Goal: Task Accomplishment & Management: Use online tool/utility

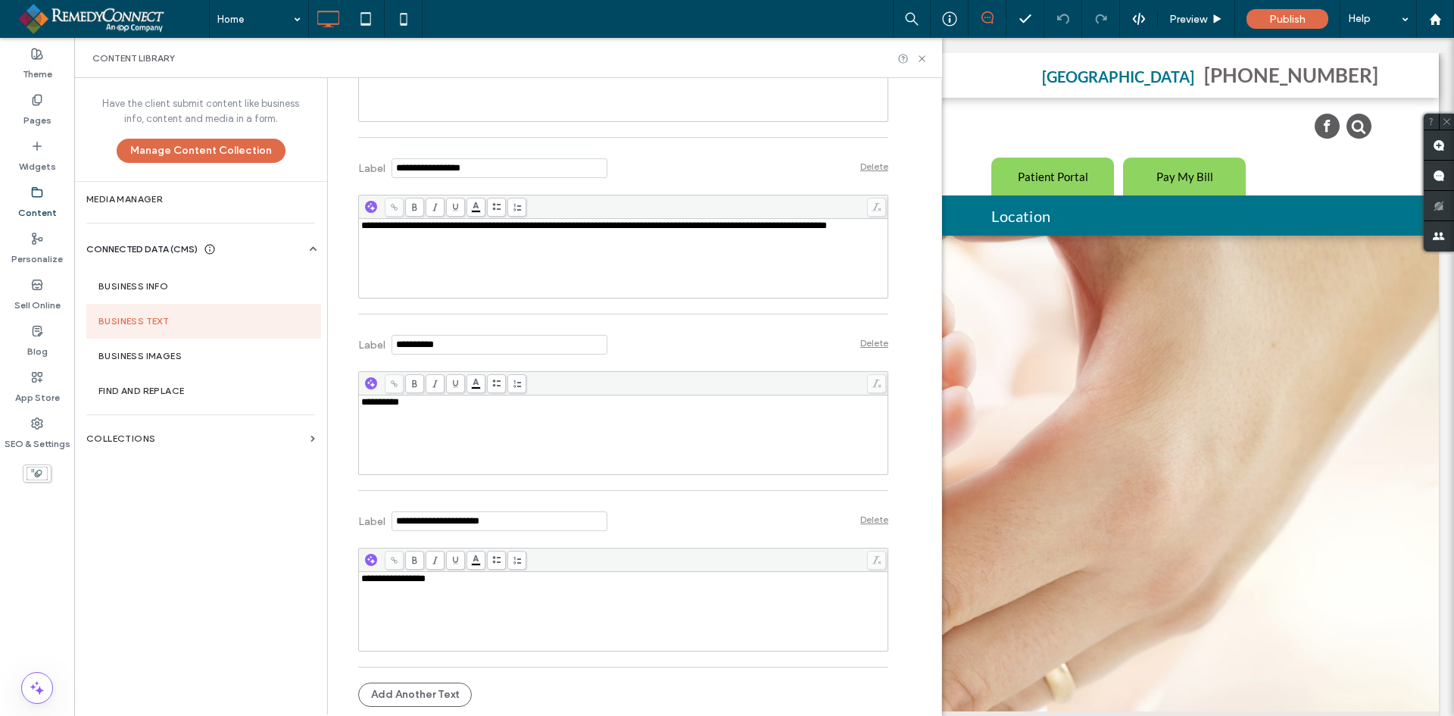
scroll to position [11993, 0]
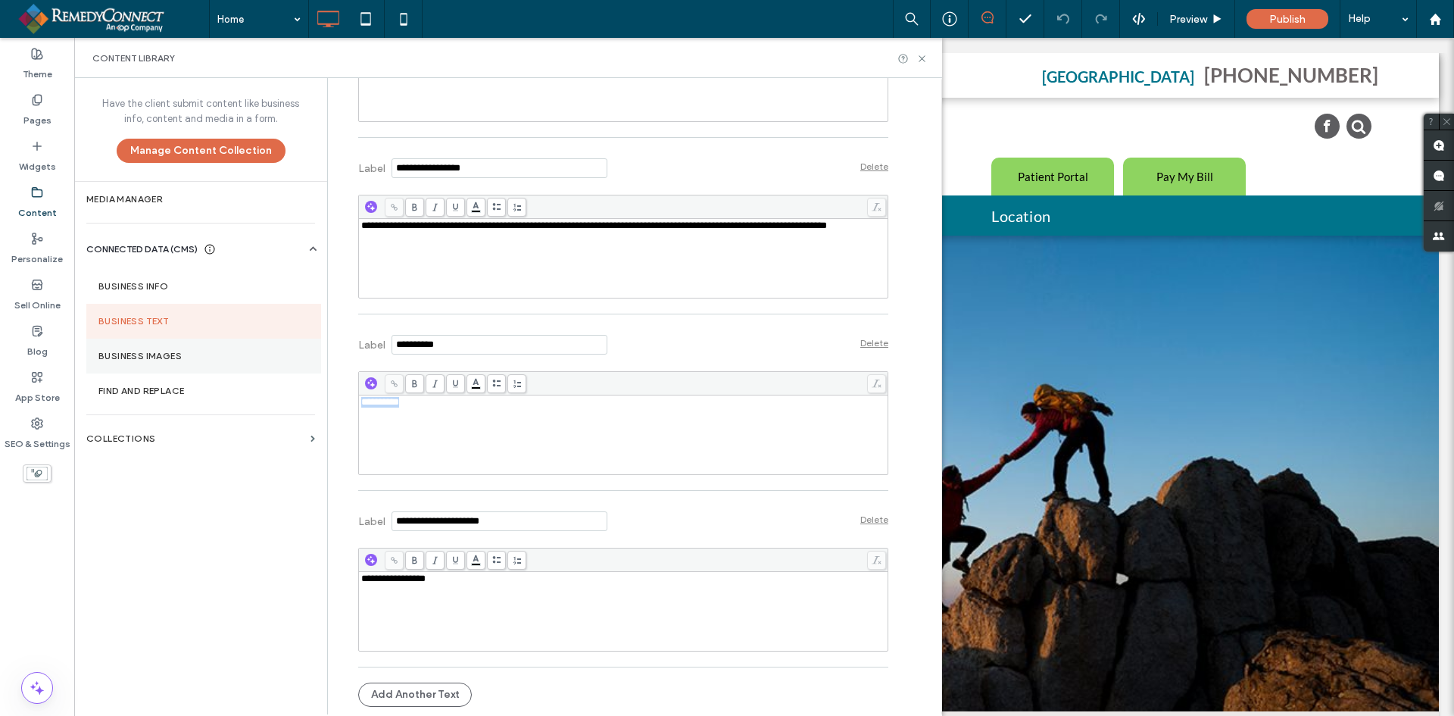
drag, startPoint x: 488, startPoint y: 401, endPoint x: 108, endPoint y: 370, distance: 381.5
click at [108, 370] on div "**********" at bounding box center [508, 396] width 868 height 636
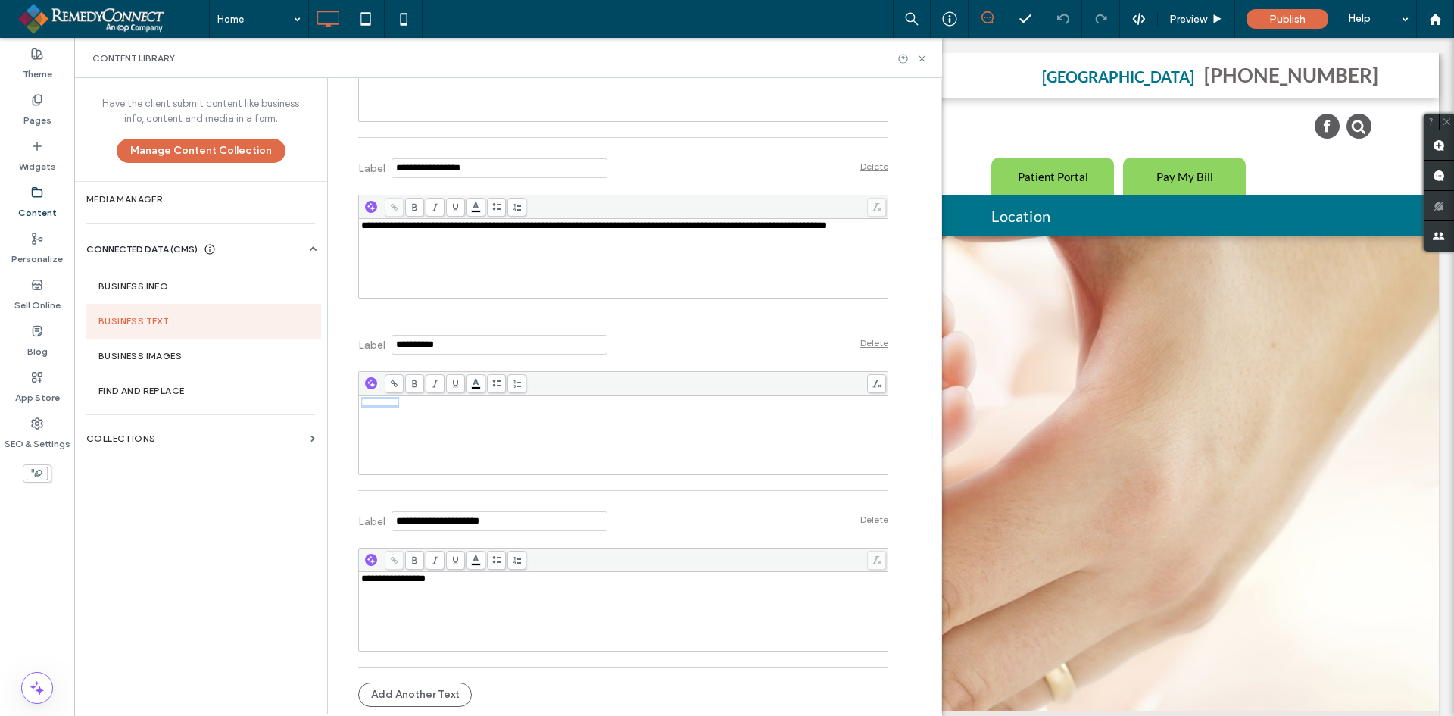
click at [417, 258] on div "**********" at bounding box center [623, 258] width 525 height 76
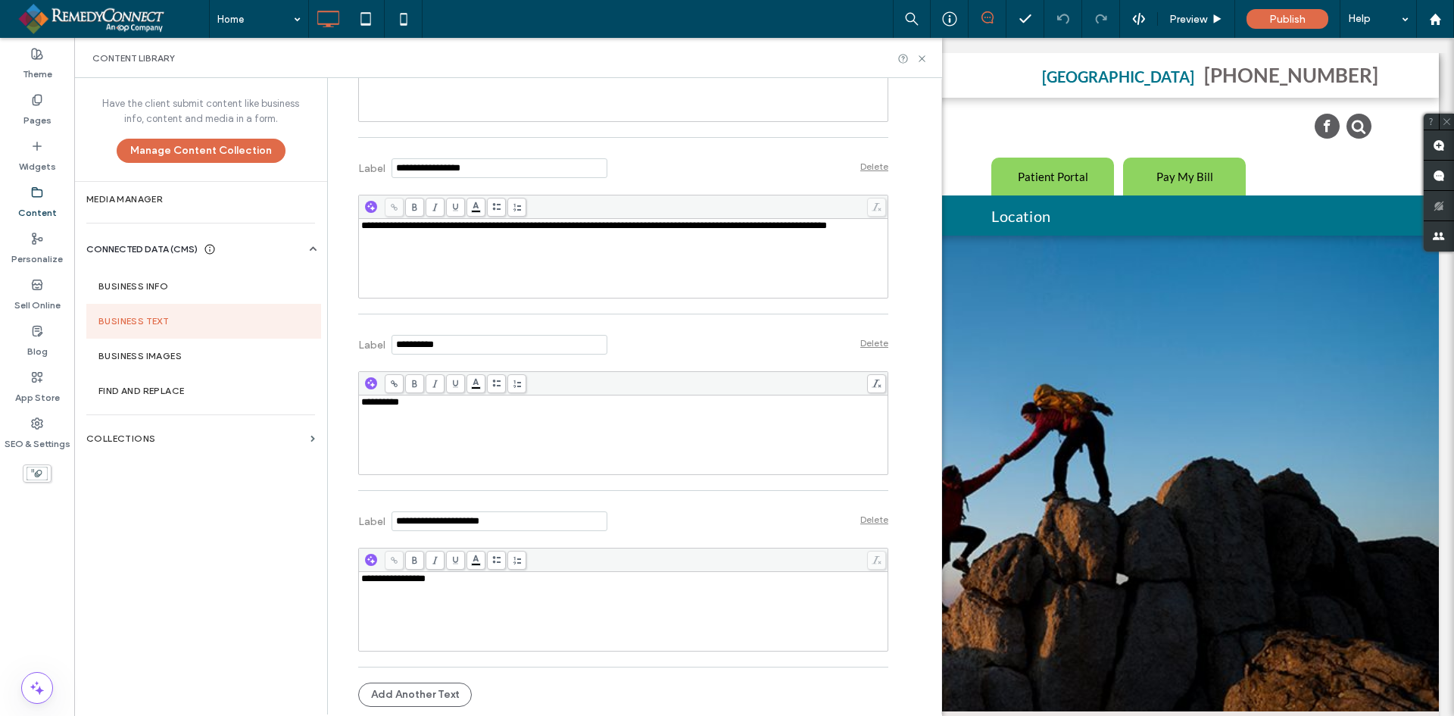
click at [136, 324] on section "Business Text" at bounding box center [203, 321] width 235 height 35
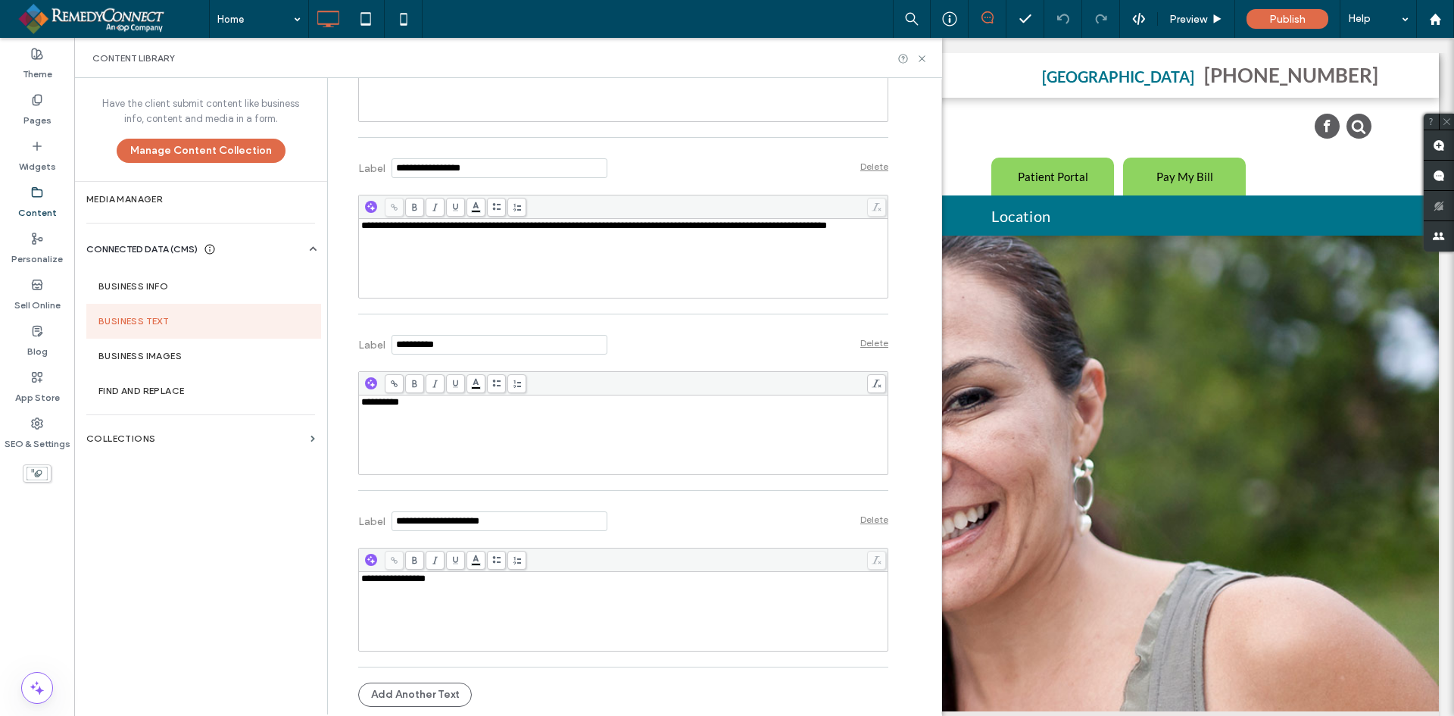
drag, startPoint x: 453, startPoint y: 342, endPoint x: 275, endPoint y: 329, distance: 178.5
click at [275, 329] on div "**********" at bounding box center [508, 396] width 868 height 636
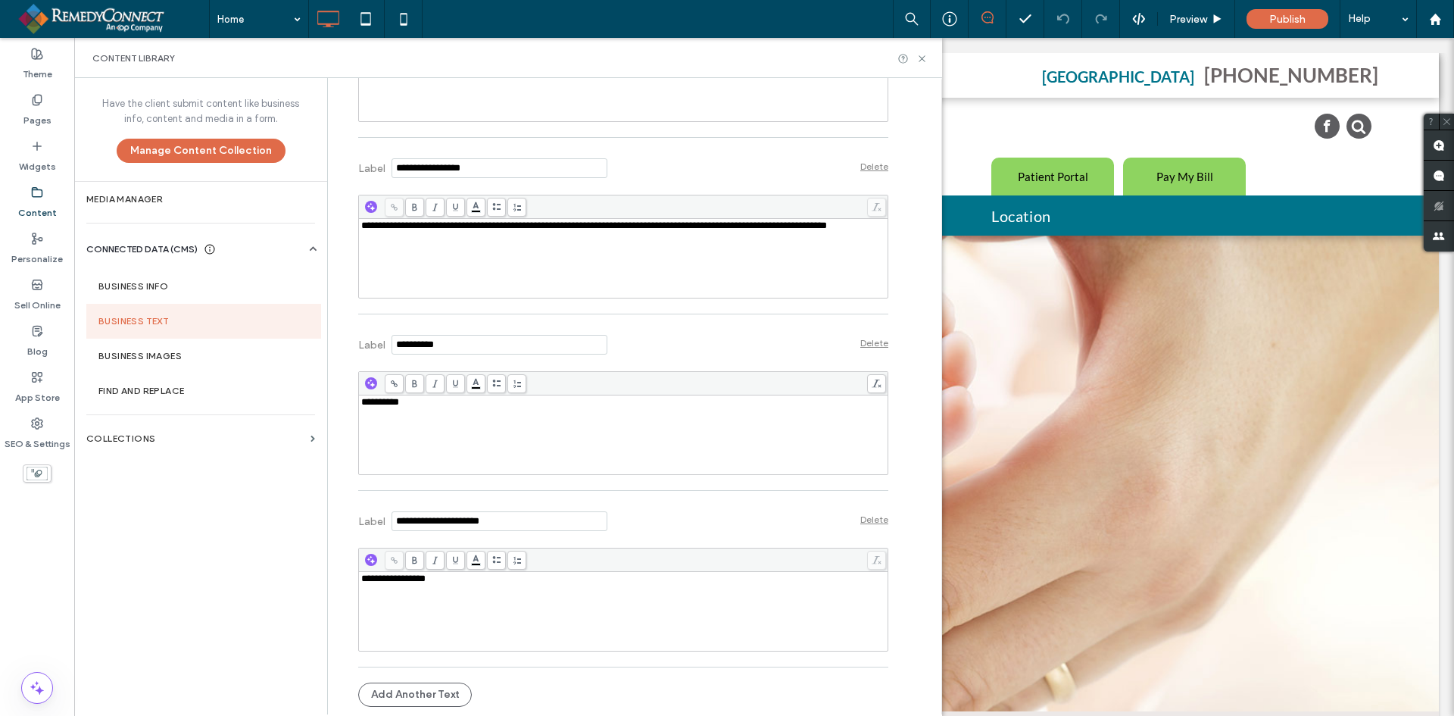
click at [413, 341] on input "Label" at bounding box center [500, 345] width 216 height 20
click at [410, 339] on input "Label" at bounding box center [500, 345] width 216 height 20
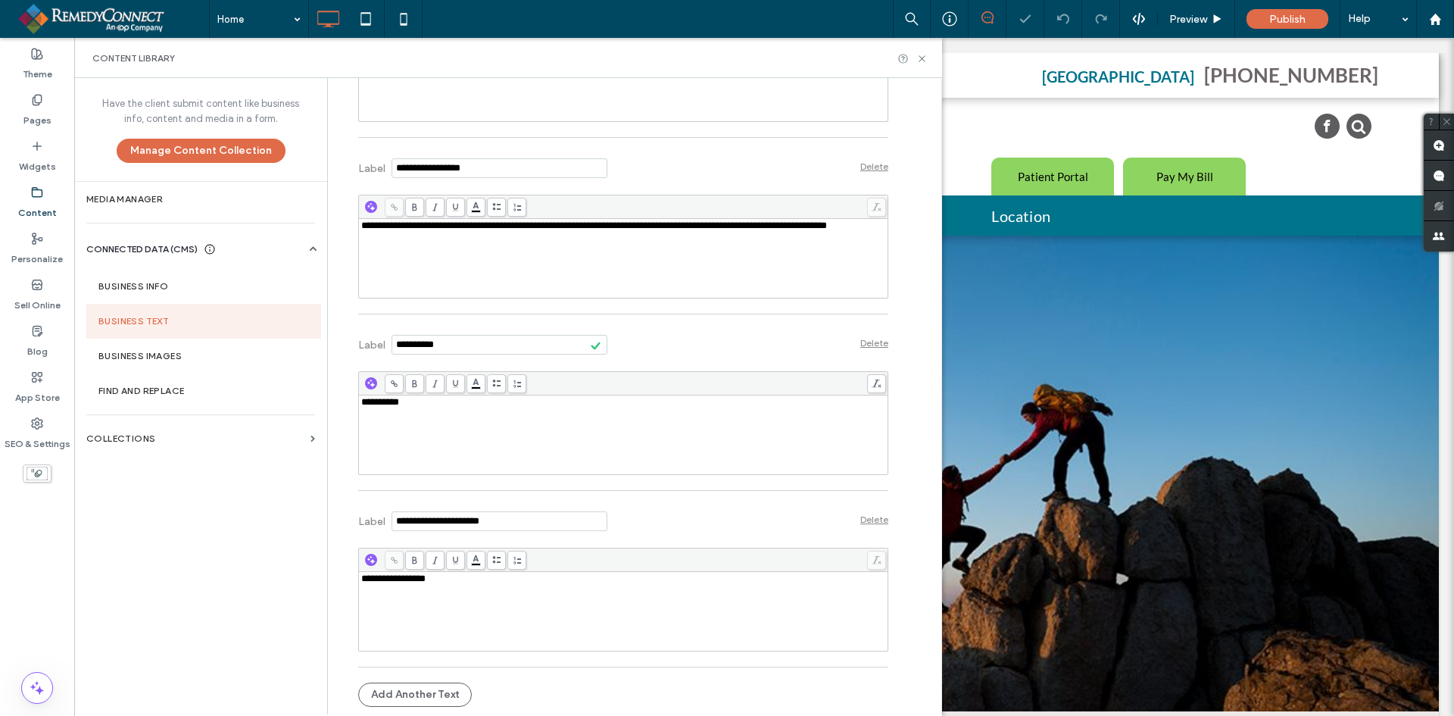
click at [420, 408] on div "**********" at bounding box center [623, 435] width 525 height 76
click at [434, 412] on div "**********" at bounding box center [623, 435] width 525 height 76
drag, startPoint x: 435, startPoint y: 401, endPoint x: 242, endPoint y: 410, distance: 193.3
click at [242, 410] on div "**********" at bounding box center [508, 396] width 868 height 636
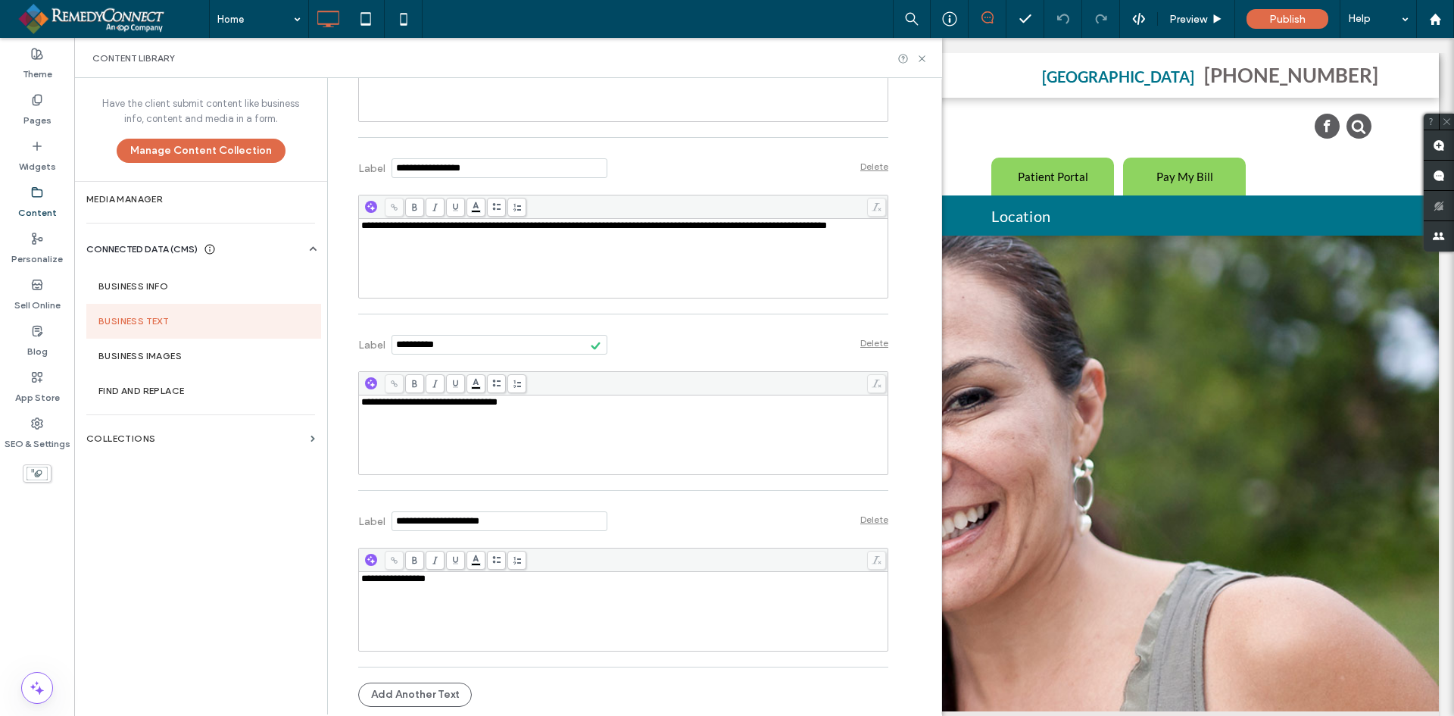
click at [686, 344] on div "Label Delete" at bounding box center [623, 343] width 530 height 42
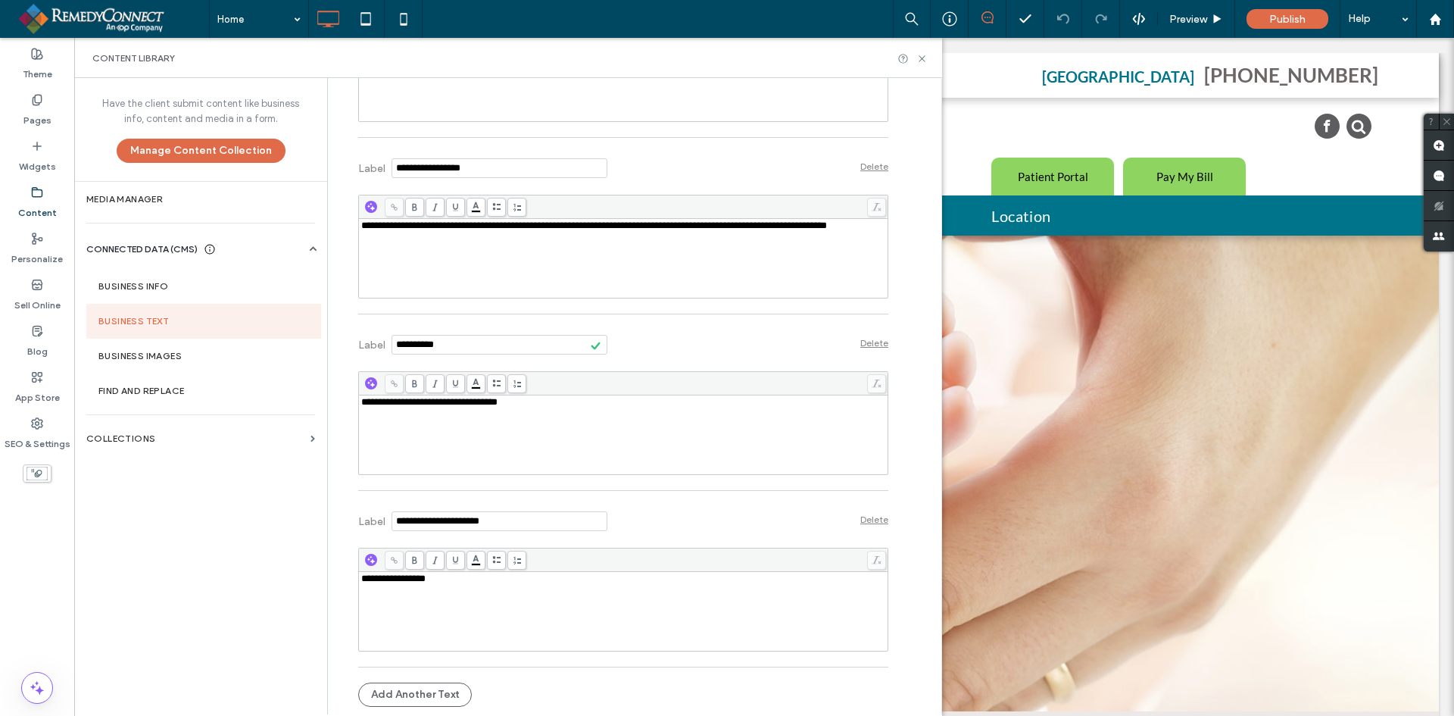
click at [39, 205] on label "Content" at bounding box center [37, 208] width 39 height 21
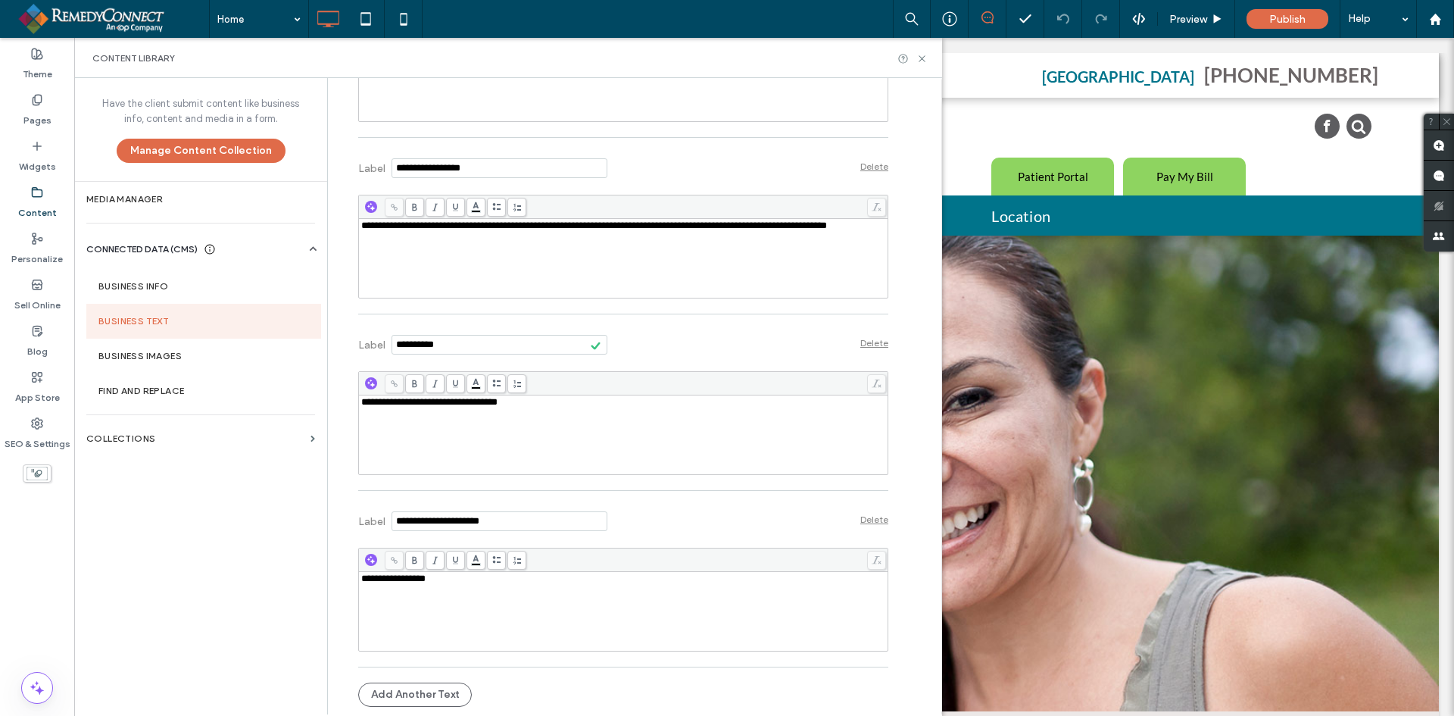
click at [80, 140] on div "Have the client submit content like business info, content and media in a form.…" at bounding box center [200, 129] width 253 height 103
click at [39, 199] on label "Content" at bounding box center [37, 208] width 39 height 21
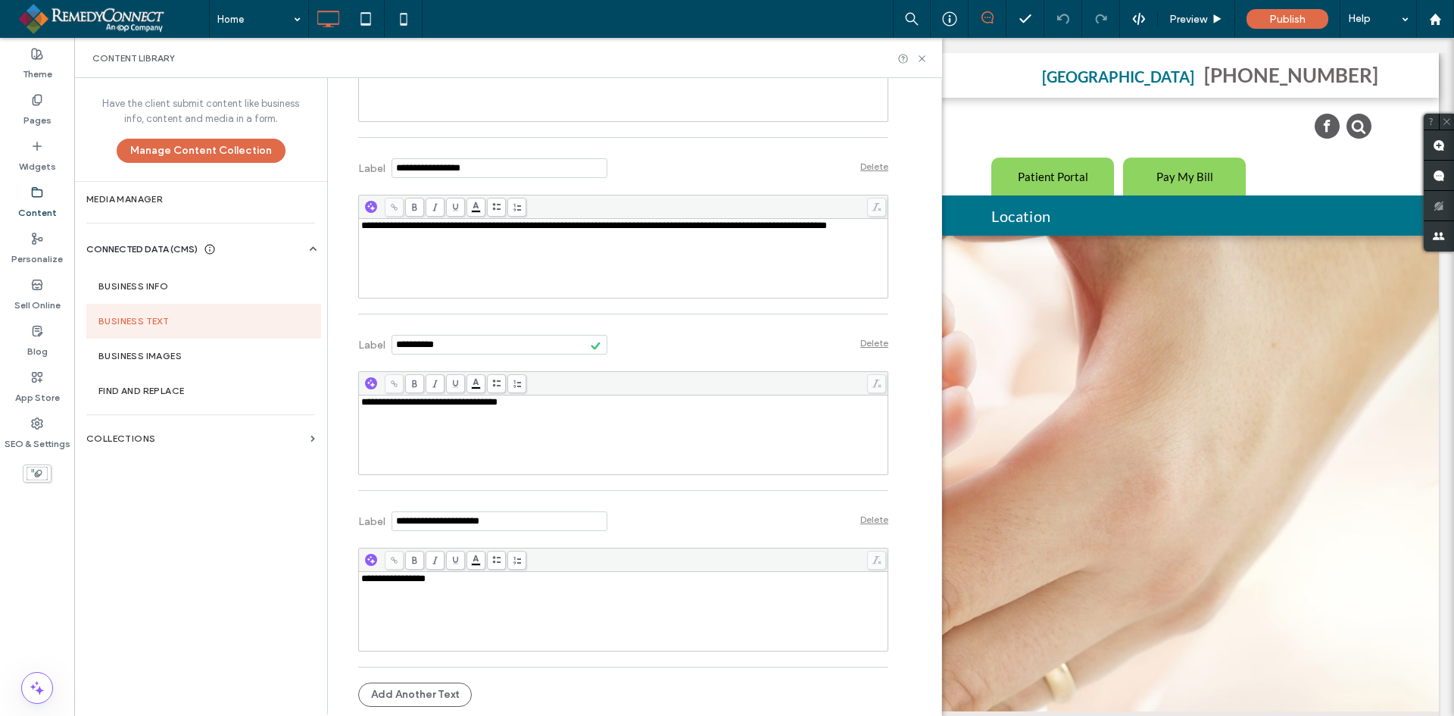
click at [33, 203] on label "Content" at bounding box center [37, 208] width 39 height 21
click at [26, 309] on label "Sell Online" at bounding box center [37, 301] width 46 height 21
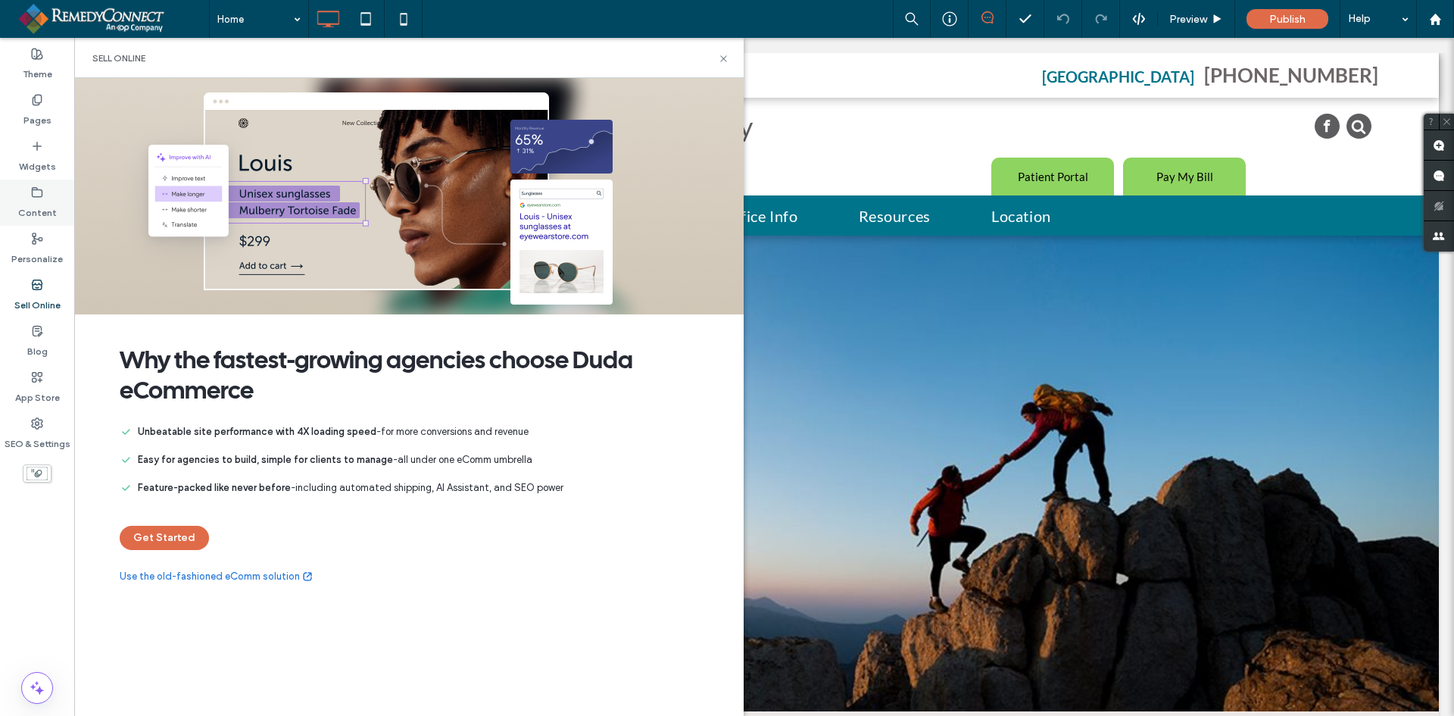
click at [38, 193] on icon at bounding box center [37, 192] width 12 height 12
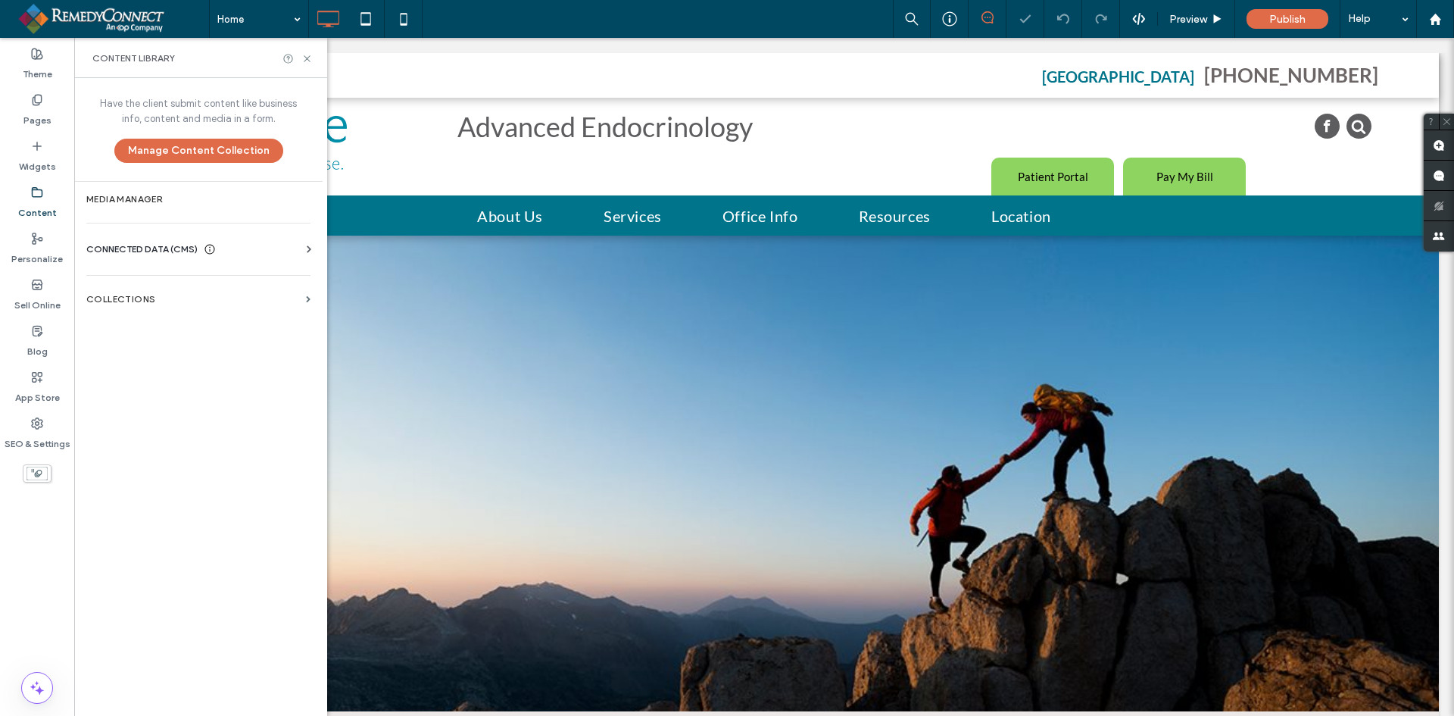
click at [121, 249] on span "CONNECTED DATA (CMS)" at bounding box center [141, 249] width 111 height 15
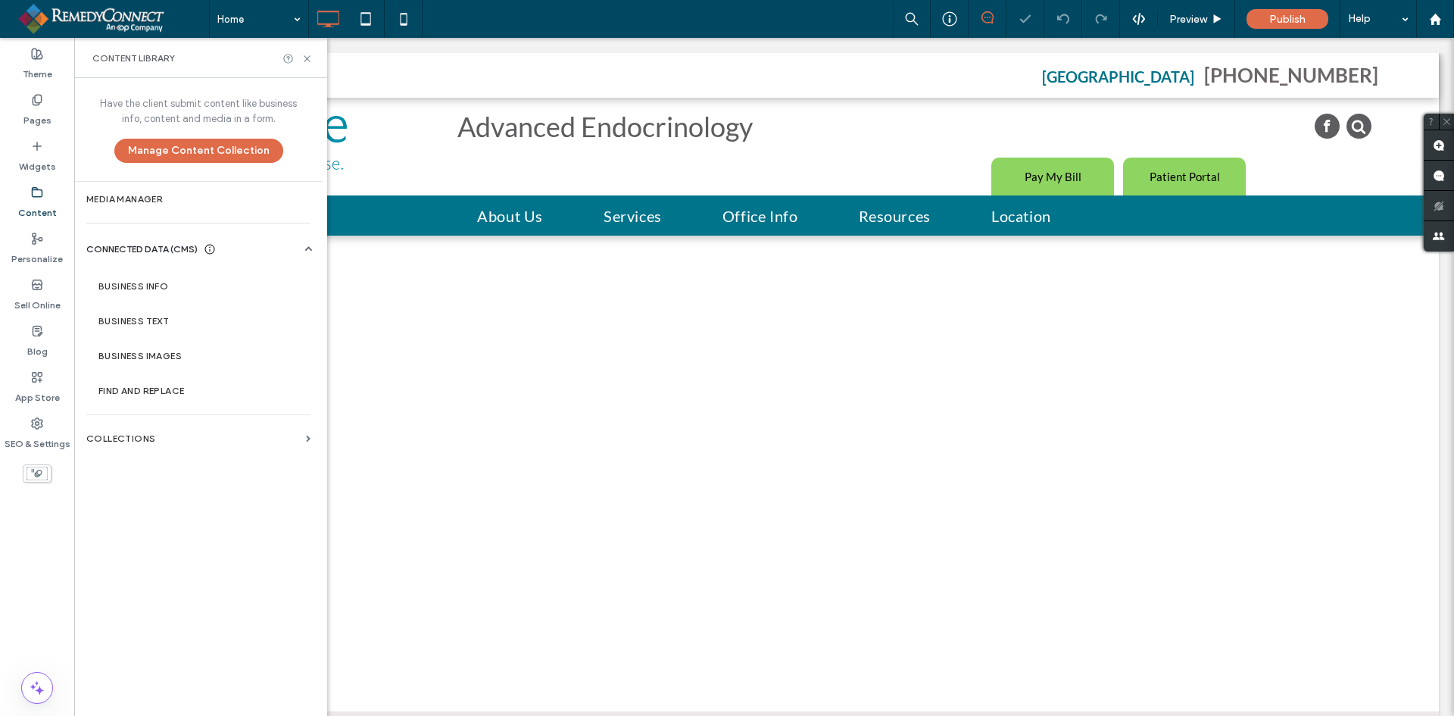
scroll to position [0, 0]
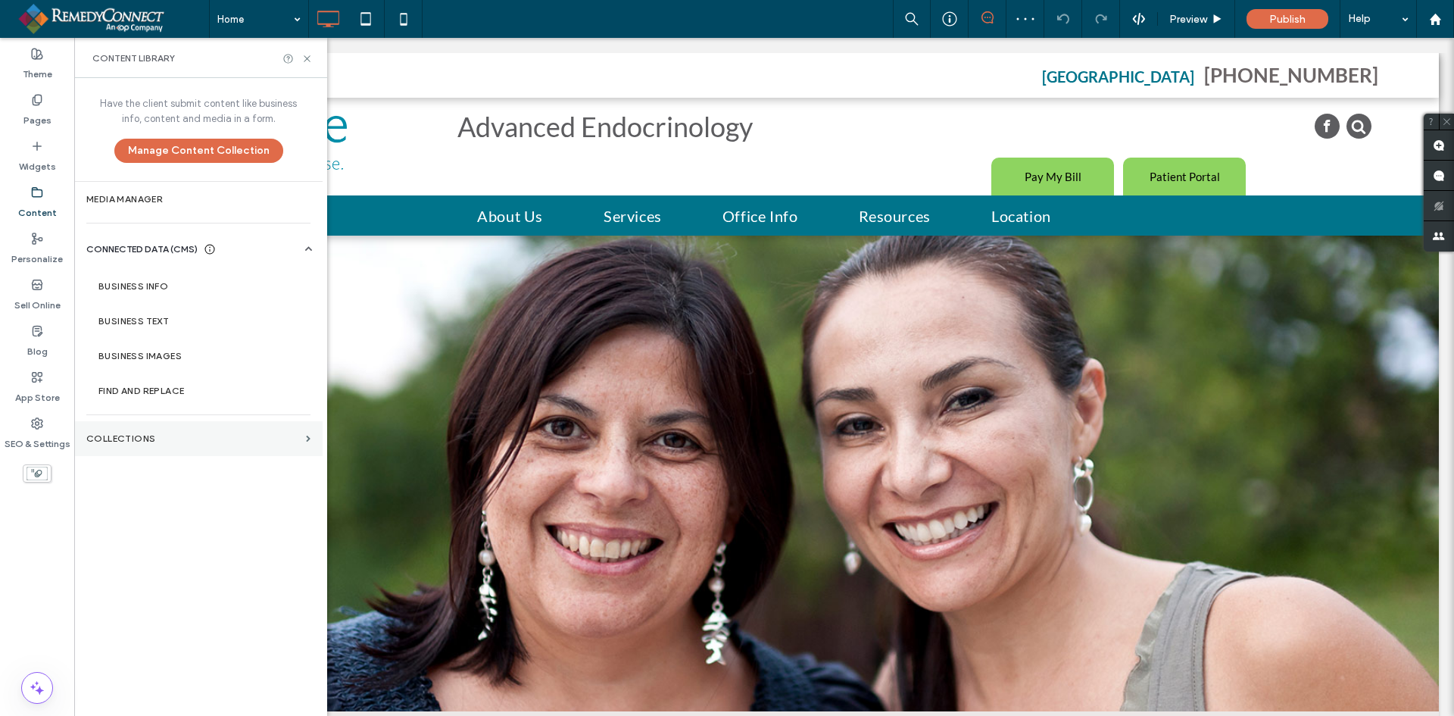
click at [104, 432] on section "Collections" at bounding box center [198, 438] width 248 height 35
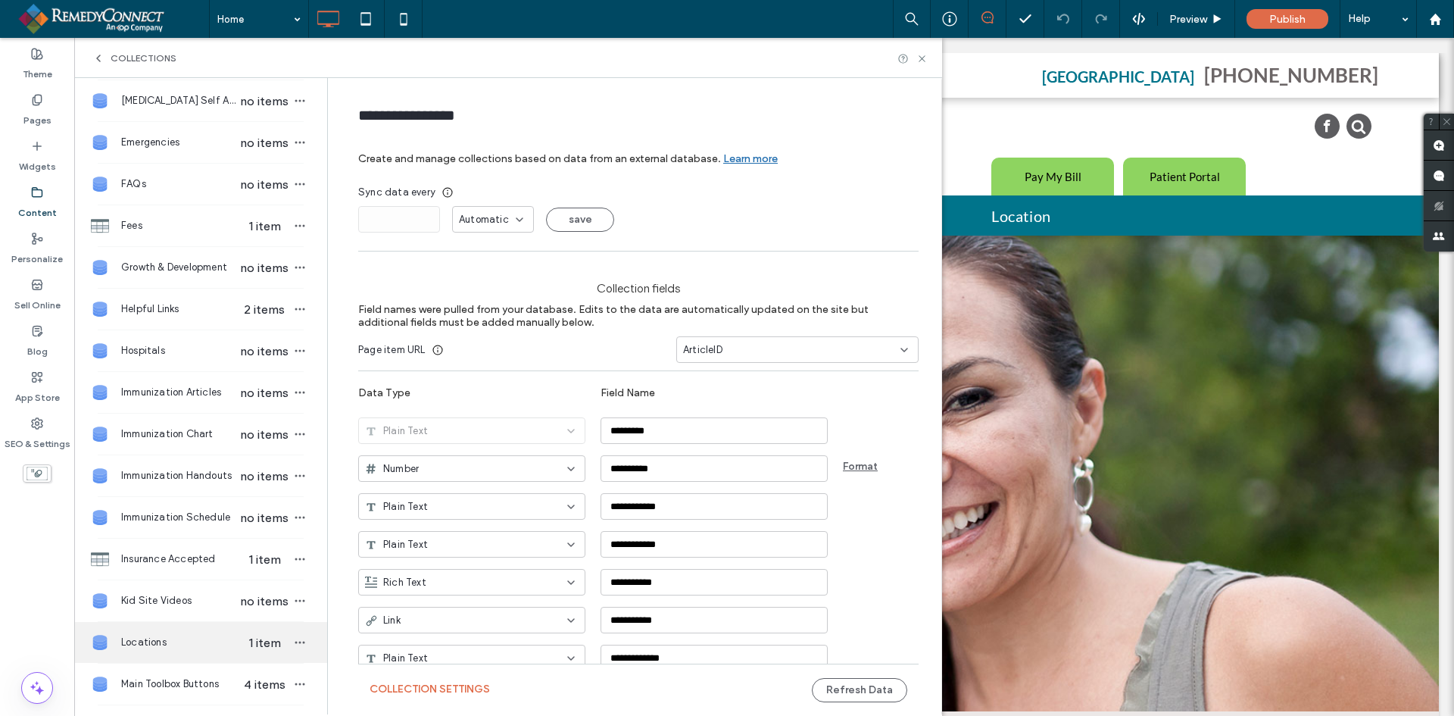
scroll to position [454, 0]
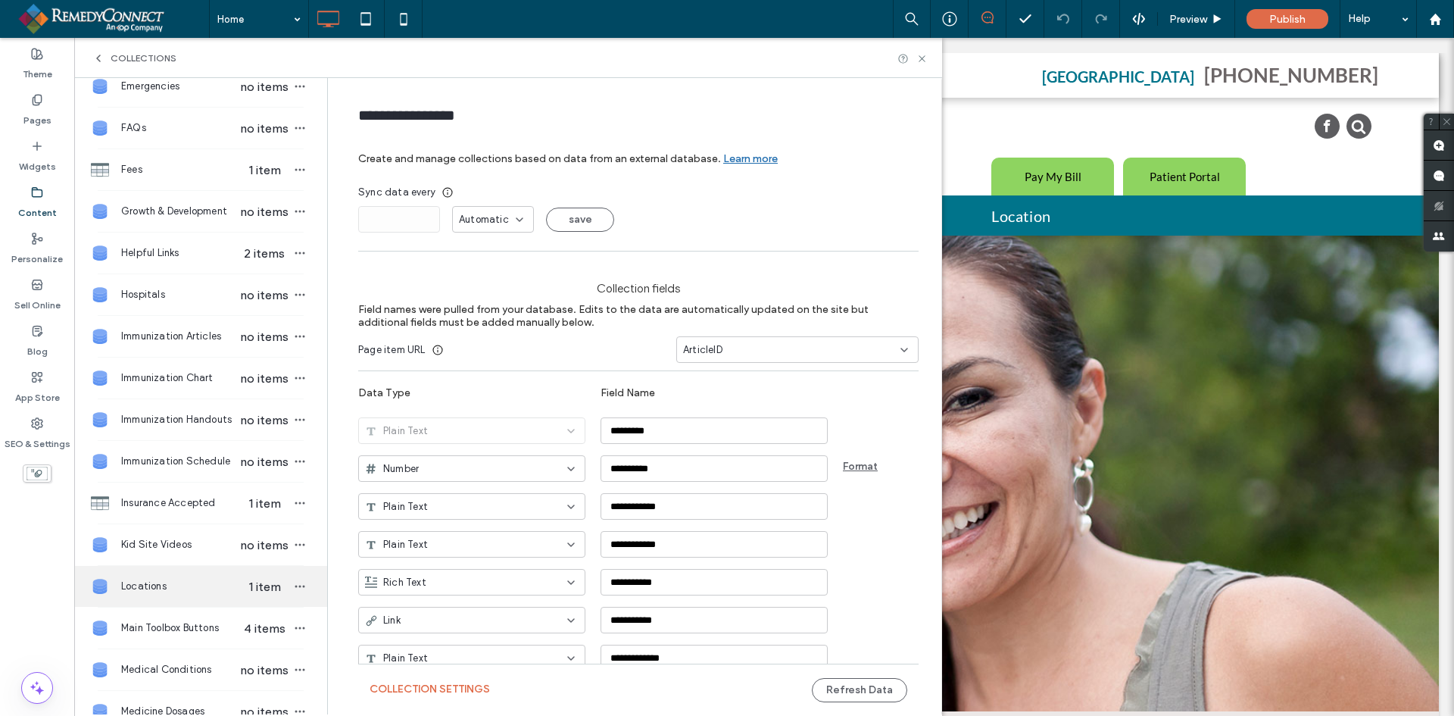
click at [153, 582] on span "Locations" at bounding box center [179, 586] width 117 height 15
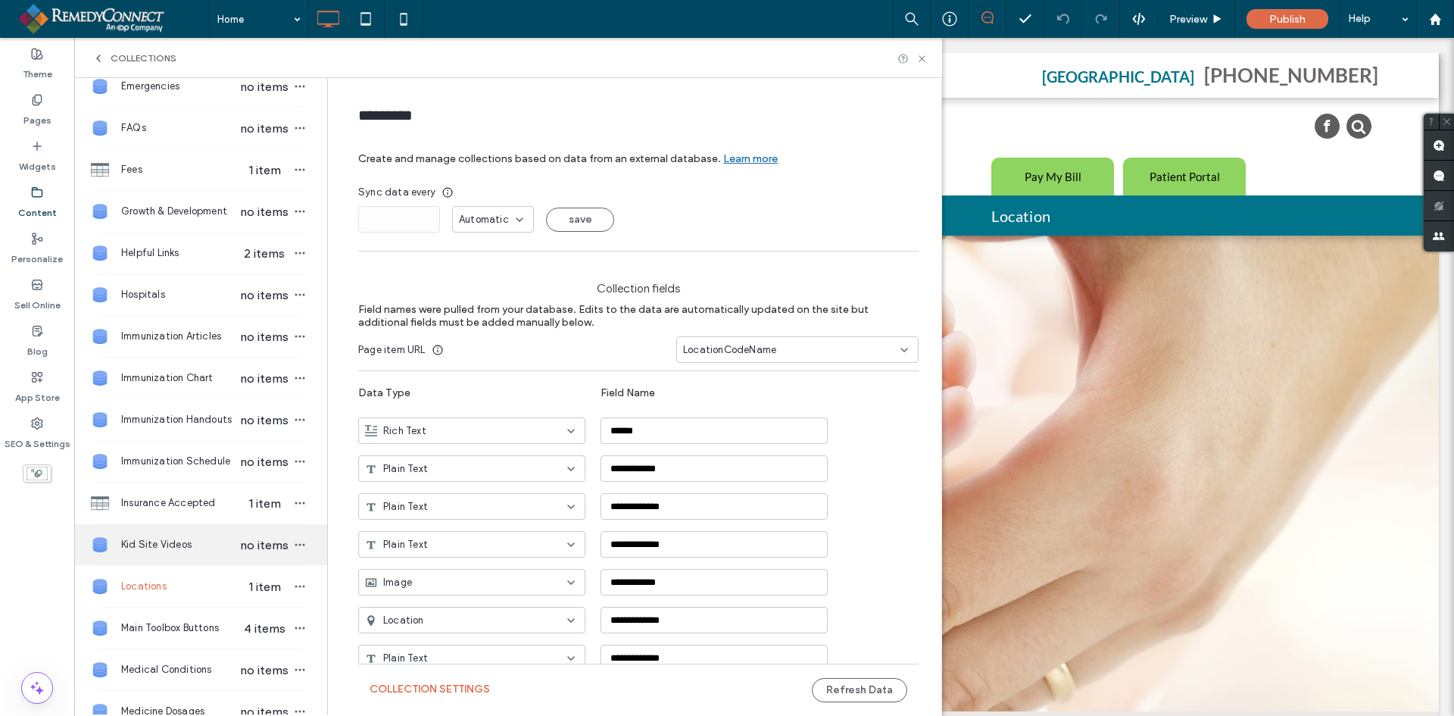
click at [164, 535] on div "Kid Site Videos no items" at bounding box center [200, 544] width 253 height 41
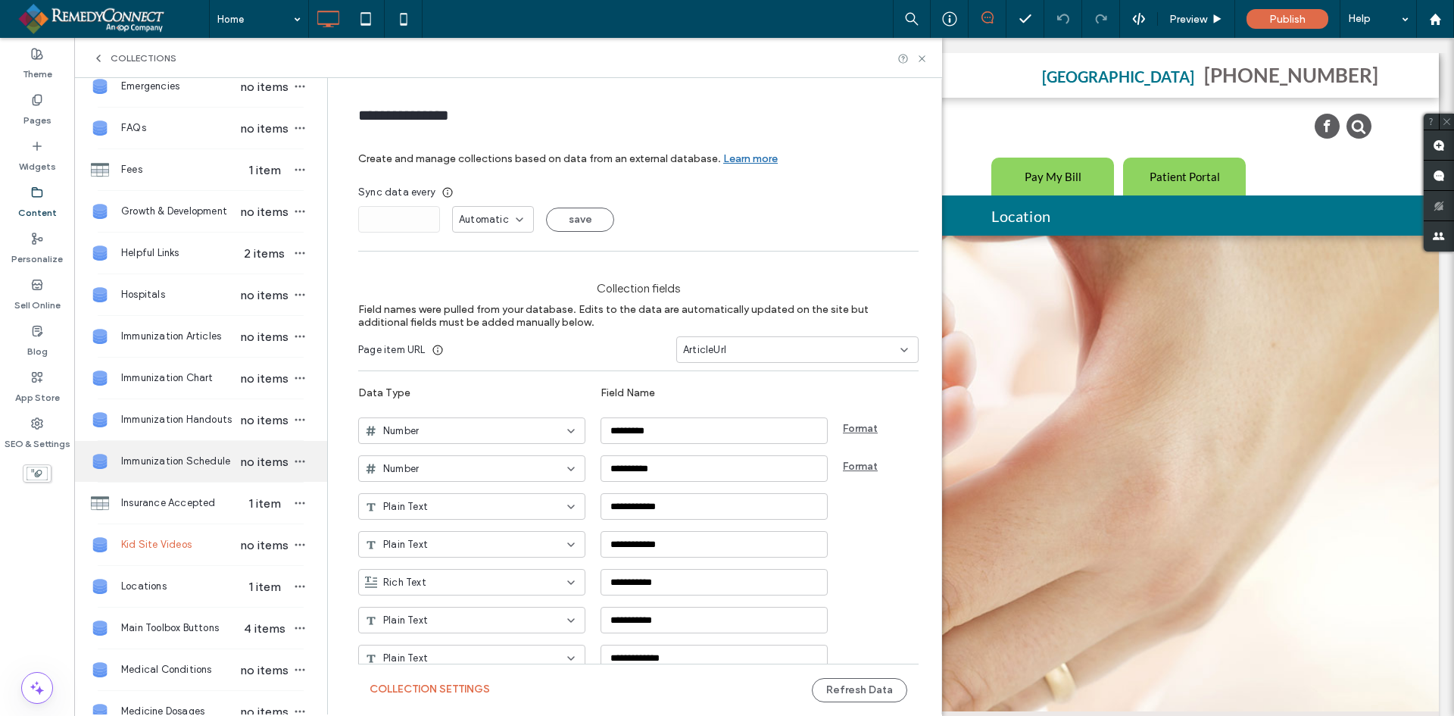
click at [177, 451] on div "Immunization Schedule no items" at bounding box center [200, 461] width 253 height 41
type input "**********"
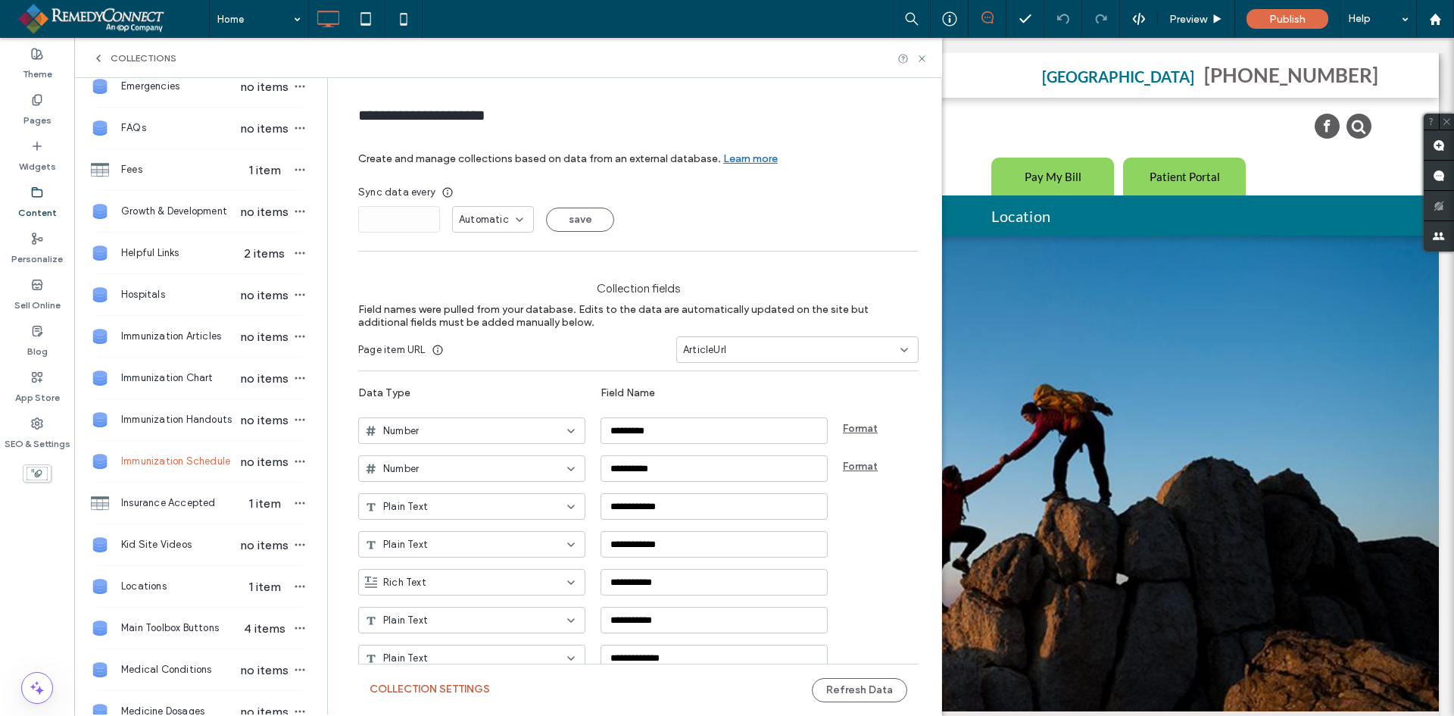
click at [419, 685] on button "Collection Settings" at bounding box center [430, 689] width 120 height 24
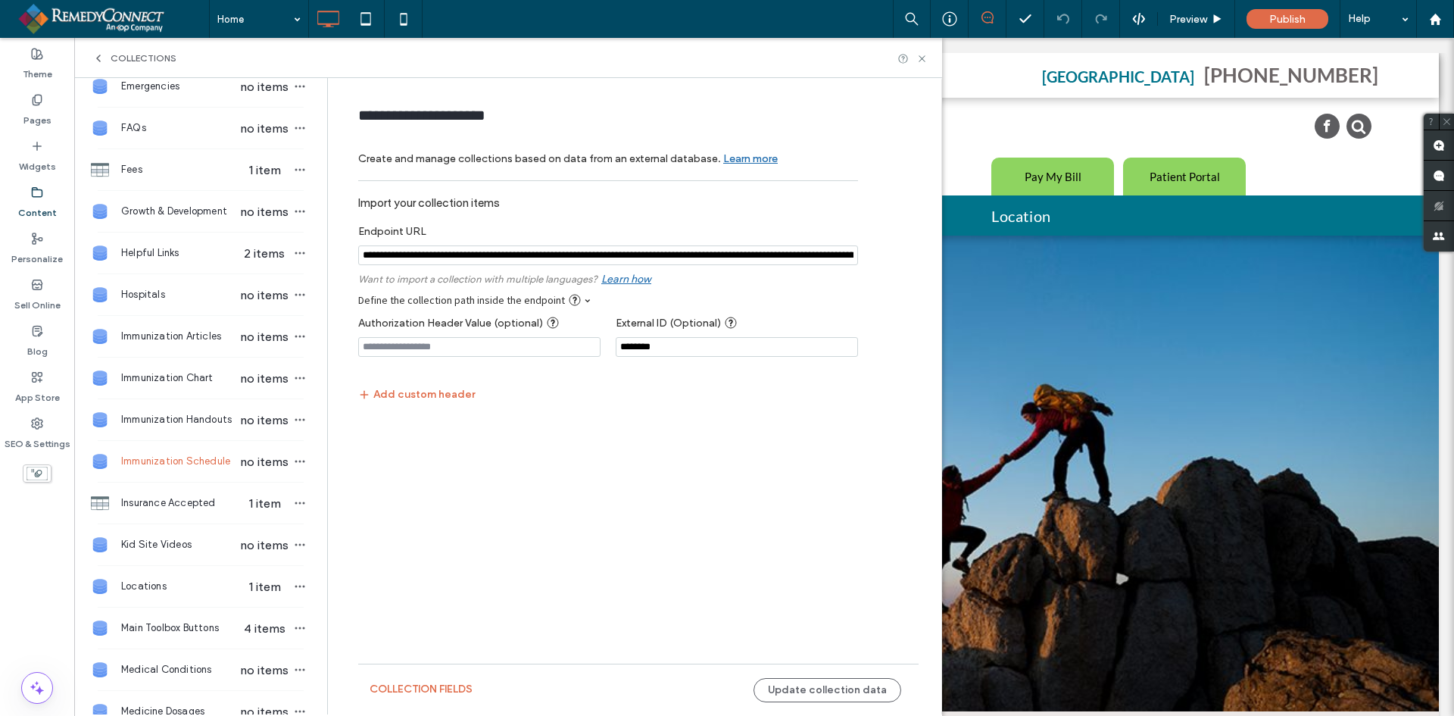
click at [710, 256] on input "notEmpty" at bounding box center [608, 255] width 500 height 20
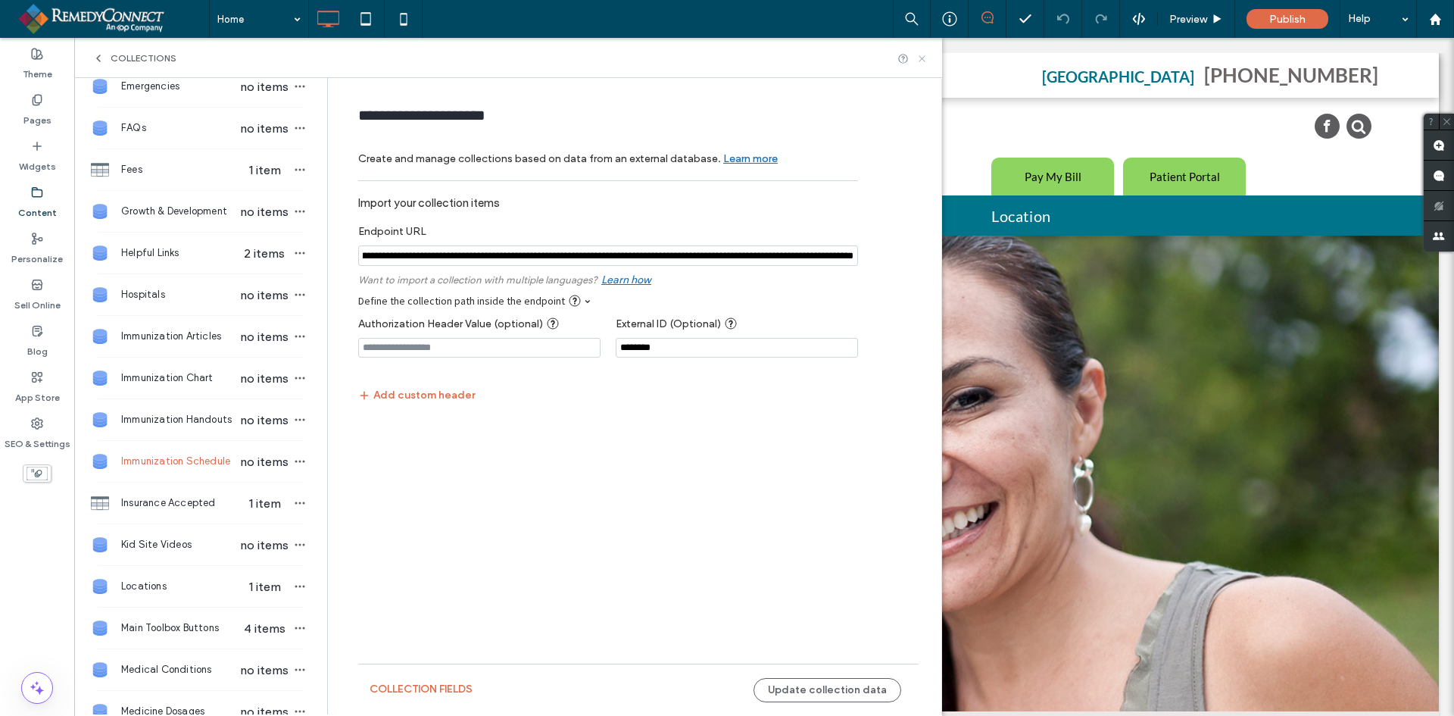
click at [917, 57] on icon at bounding box center [921, 58] width 11 height 11
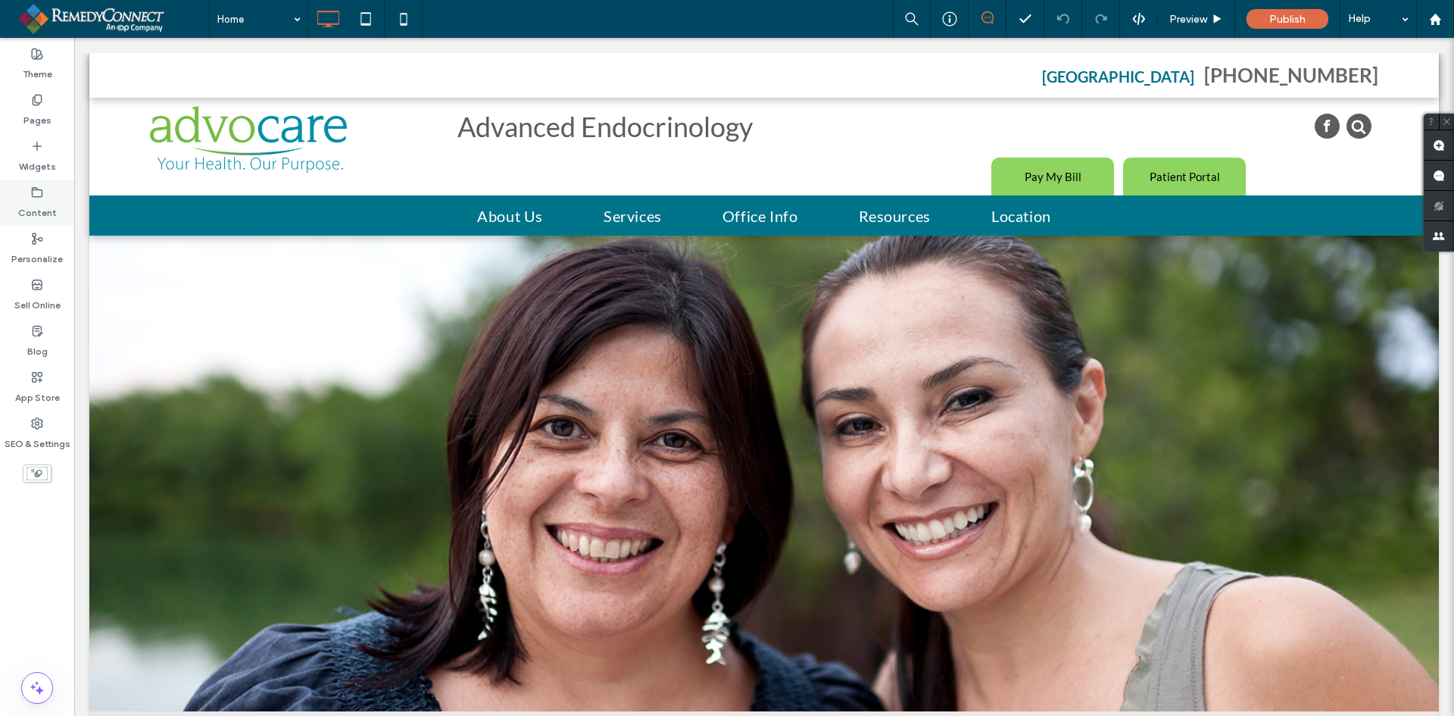
drag, startPoint x: 25, startPoint y: 204, endPoint x: 44, endPoint y: 199, distance: 19.5
click at [29, 201] on label "Content" at bounding box center [37, 208] width 39 height 21
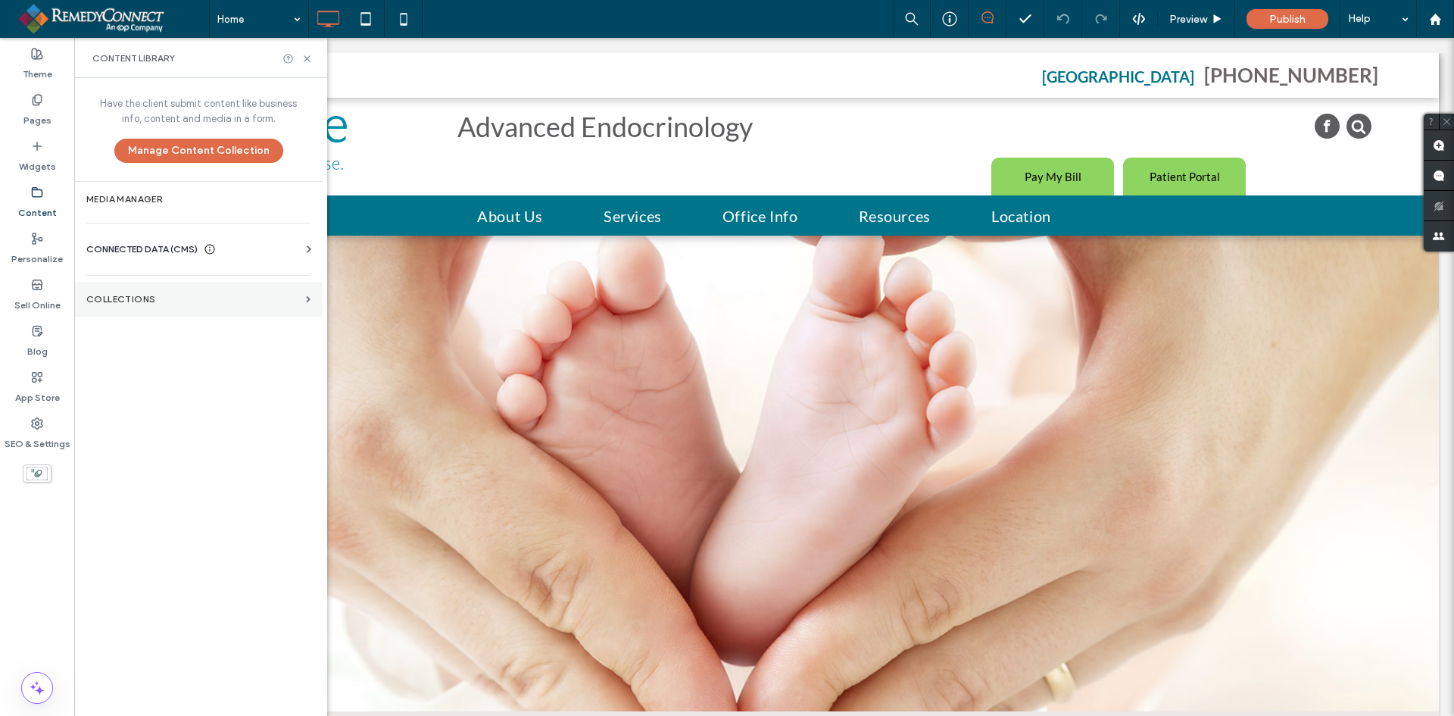
click at [126, 295] on label "Collections" at bounding box center [193, 299] width 214 height 11
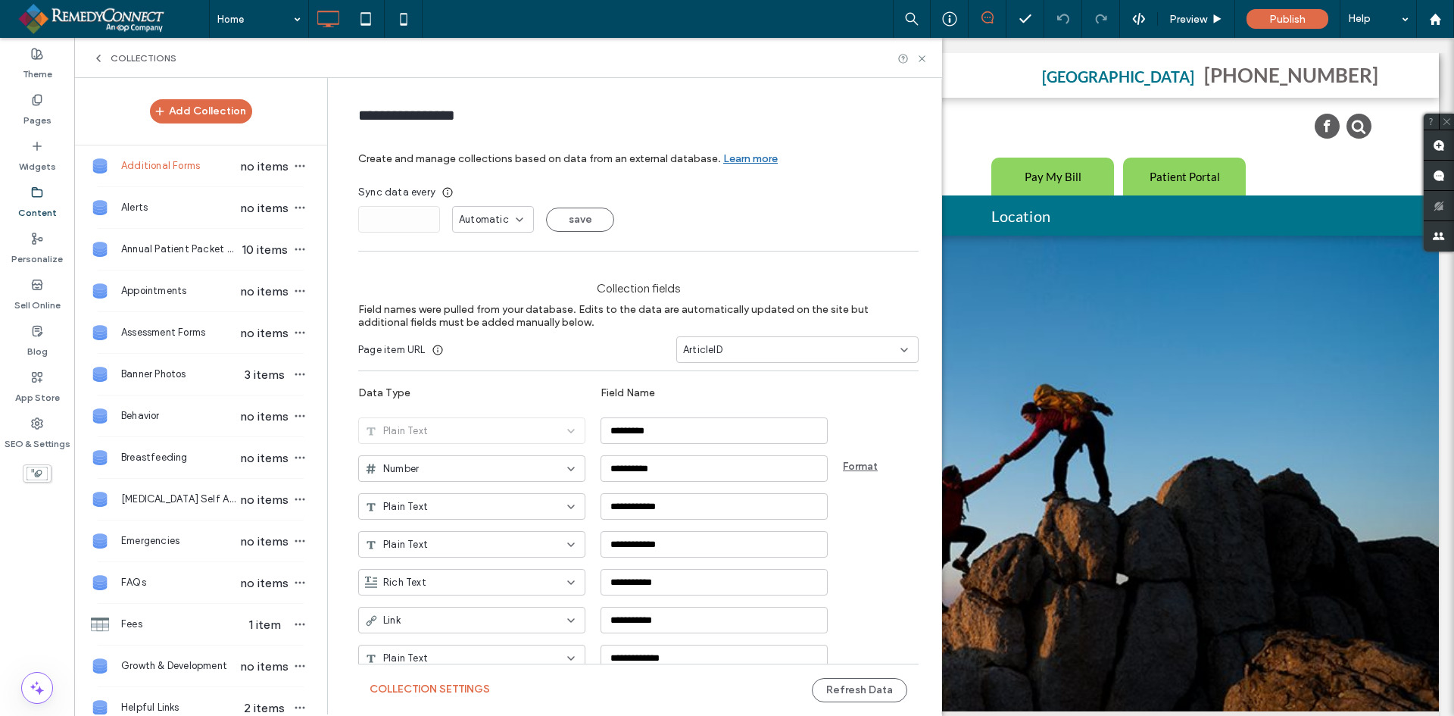
click at [104, 55] on icon at bounding box center [98, 58] width 12 height 12
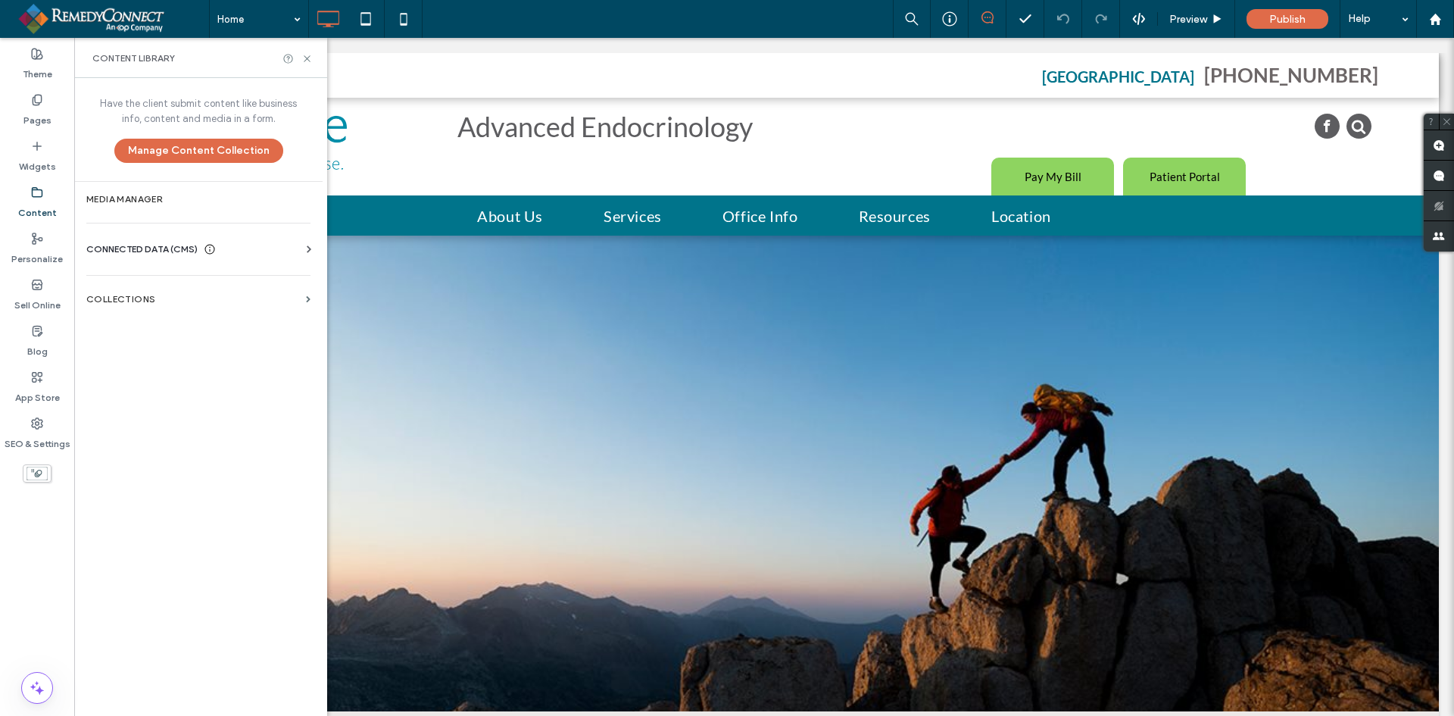
click at [142, 241] on div "CONNECTED DATA (CMS) Business Info Business Text Business Images Find and Repla…" at bounding box center [198, 248] width 248 height 39
click at [148, 245] on span "CONNECTED DATA (CMS)" at bounding box center [141, 249] width 111 height 15
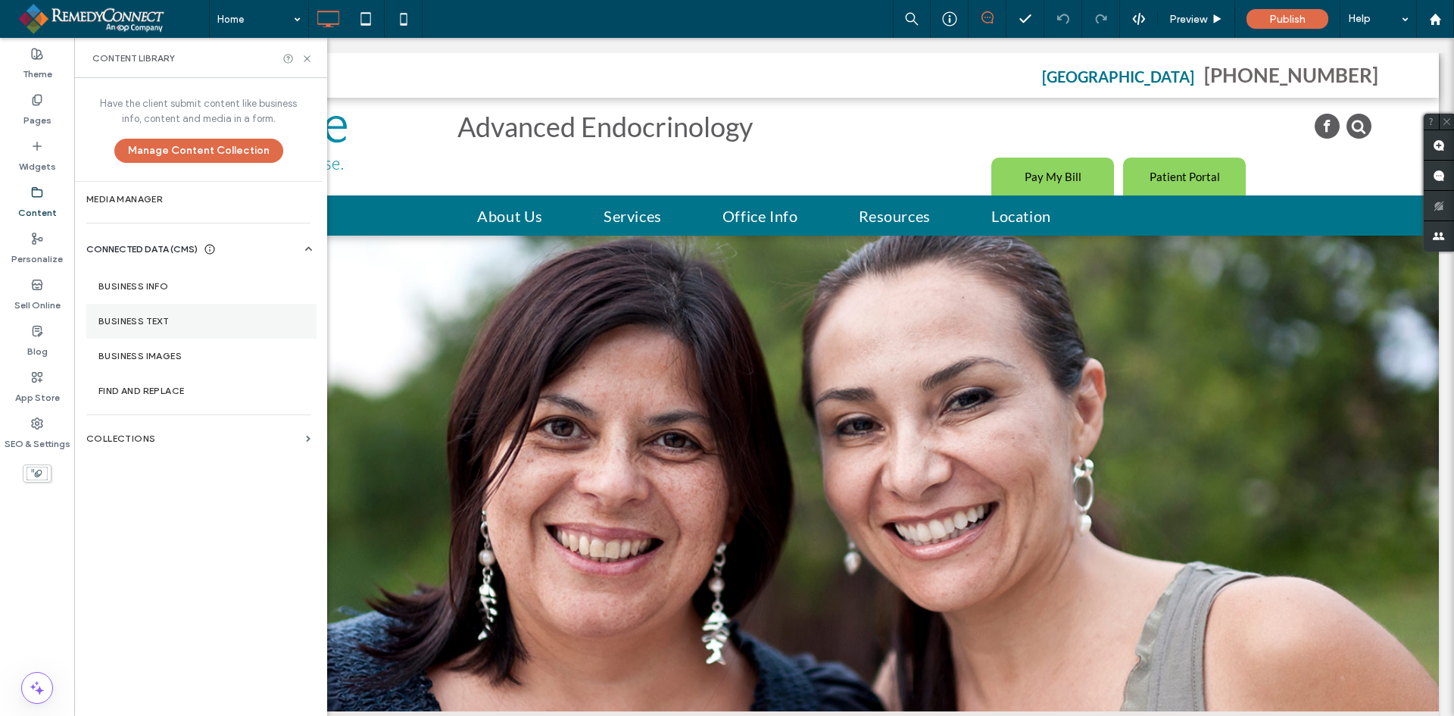
click at [122, 320] on label "Business Text" at bounding box center [201, 321] width 206 height 11
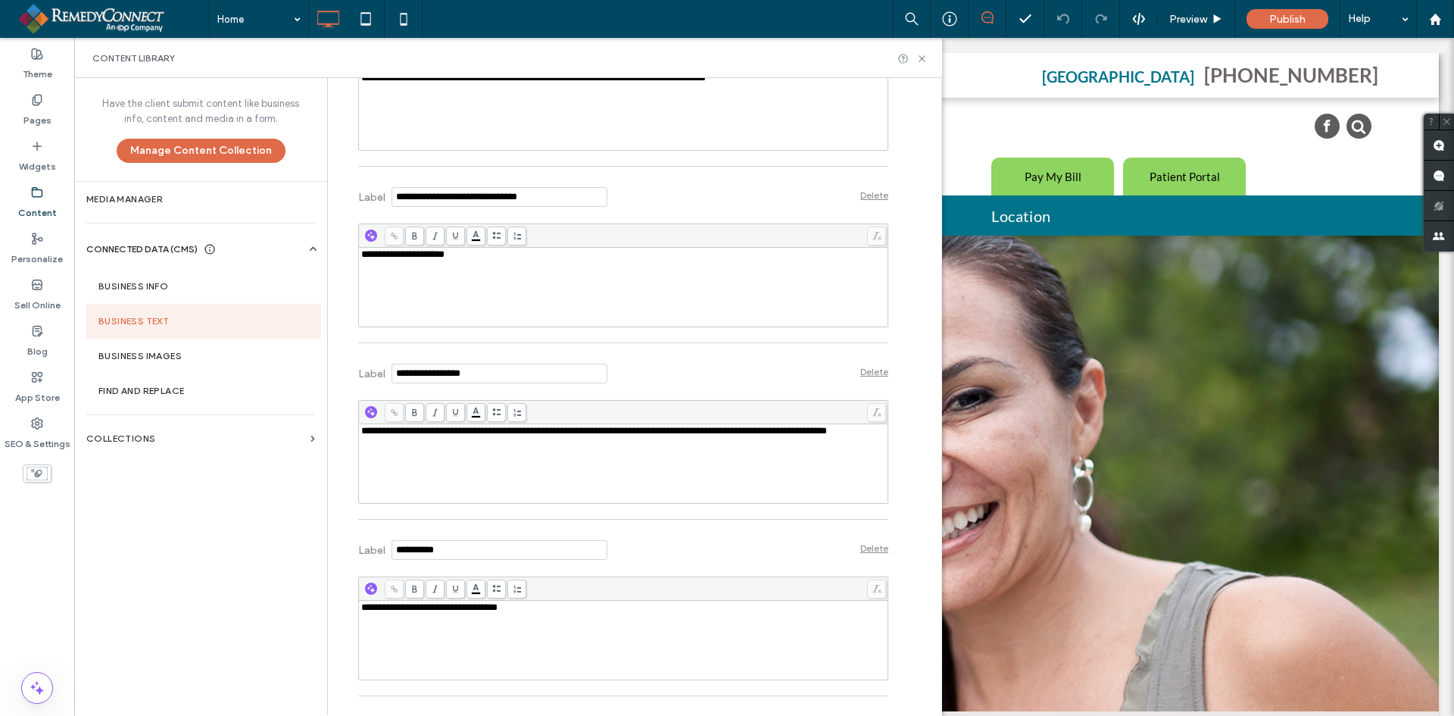
scroll to position [11697, 0]
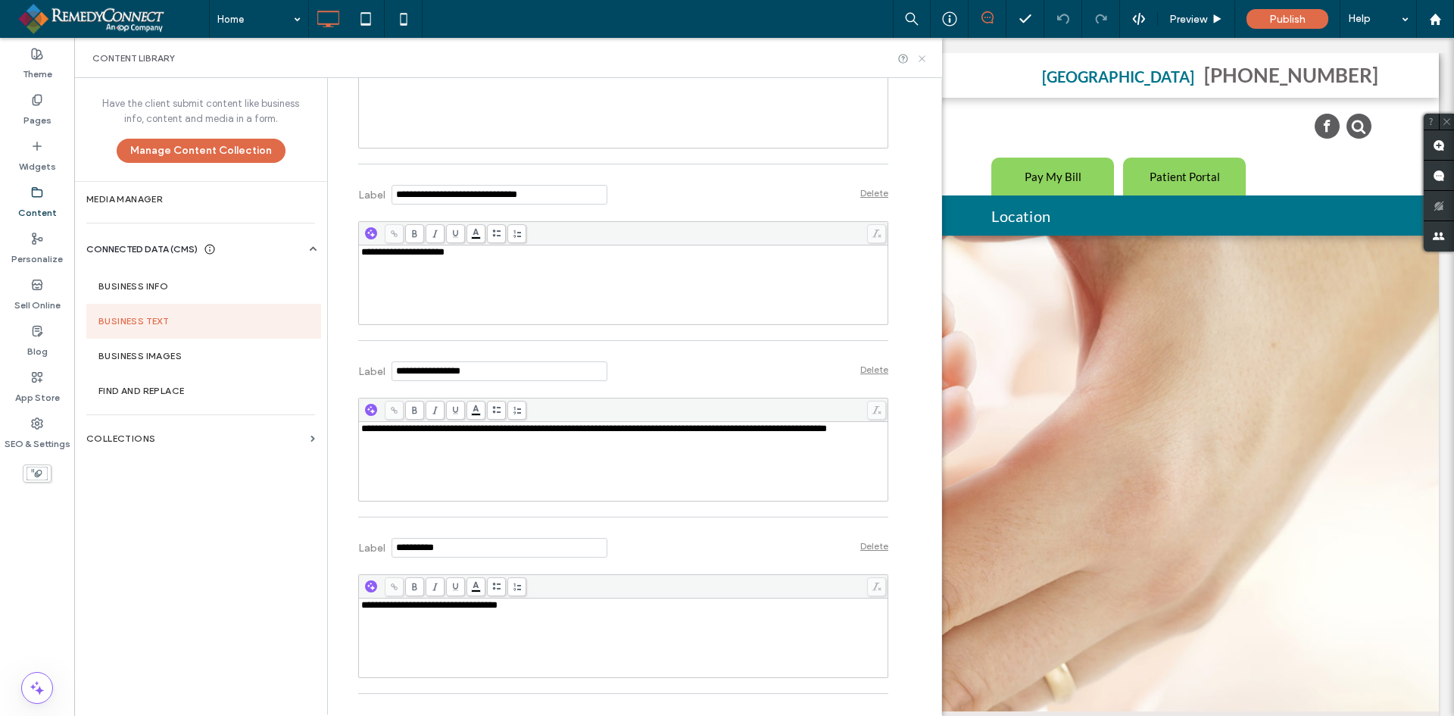
drag, startPoint x: 925, startPoint y: 60, endPoint x: 636, endPoint y: 179, distance: 312.1
click at [925, 60] on icon at bounding box center [921, 58] width 11 height 11
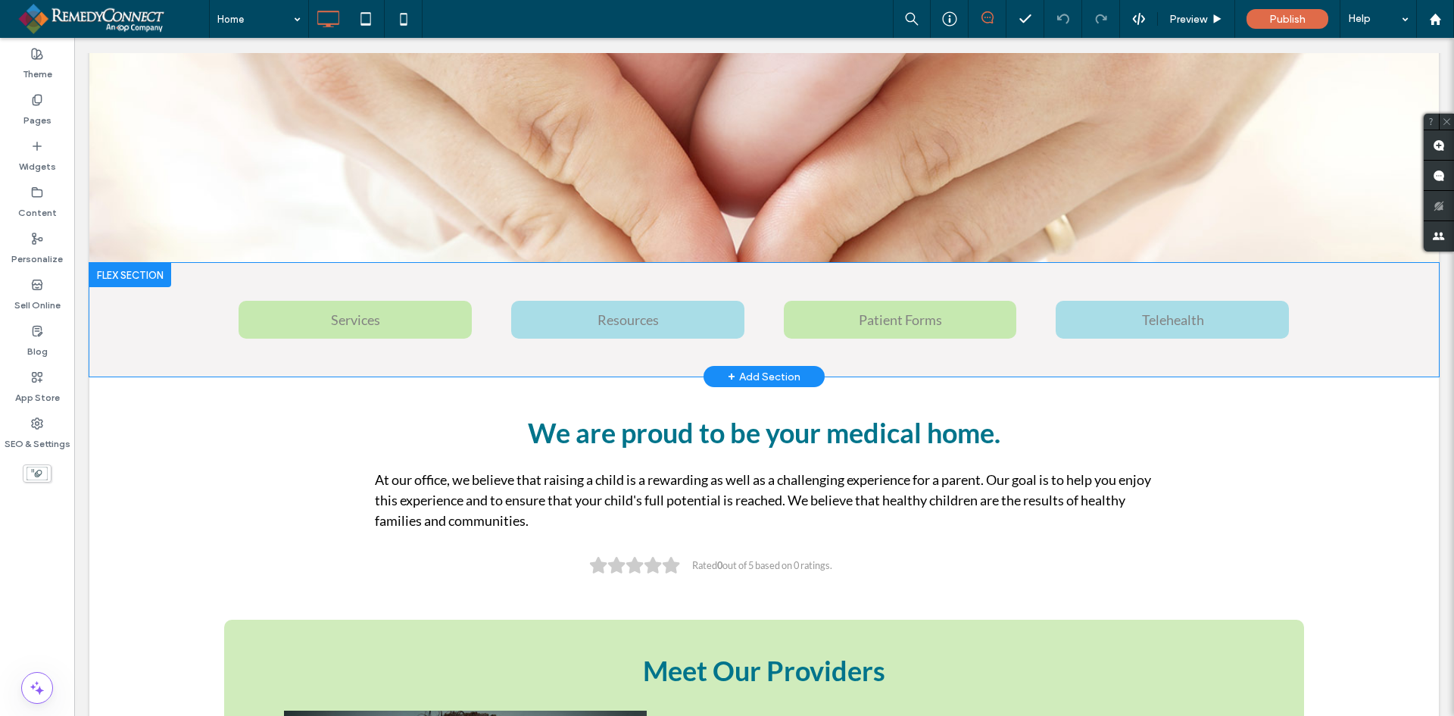
scroll to position [606, 0]
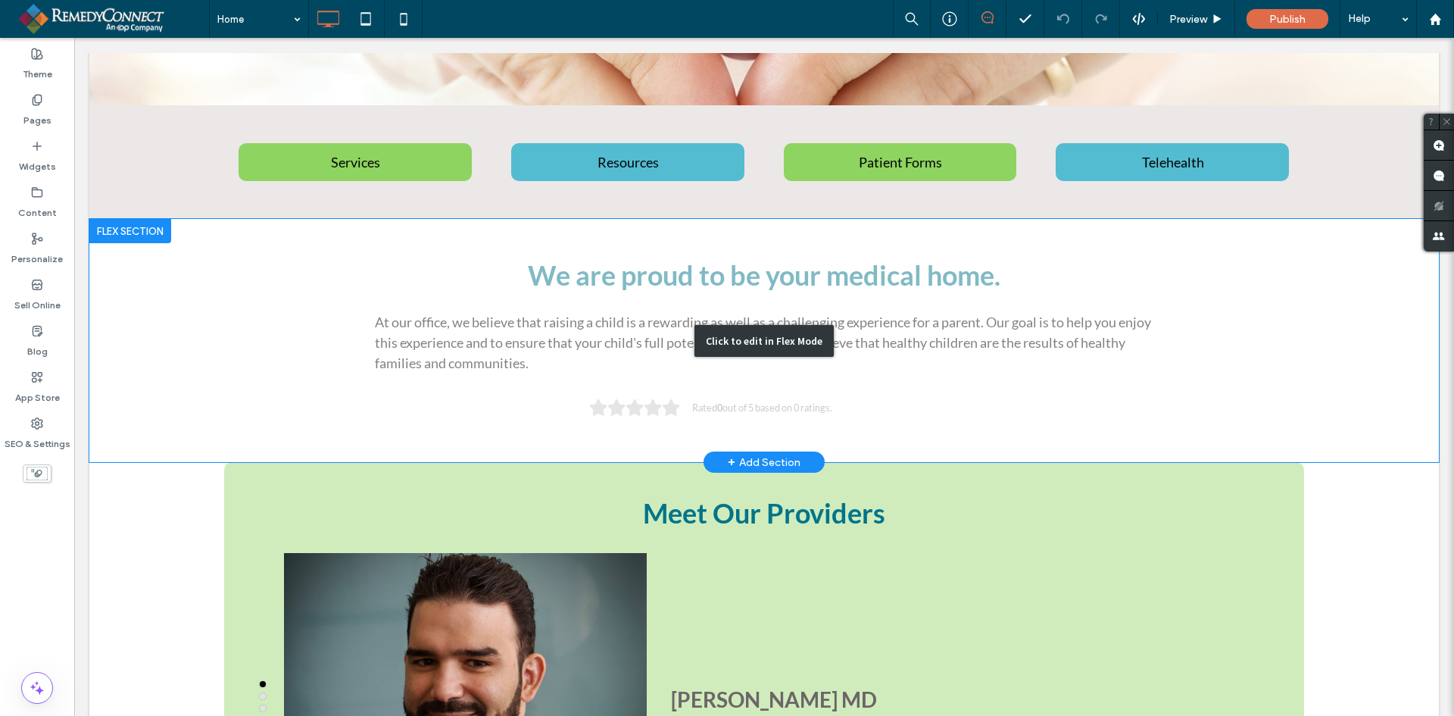
click at [704, 403] on div "Click to edit in Flex Mode" at bounding box center [764, 340] width 1350 height 243
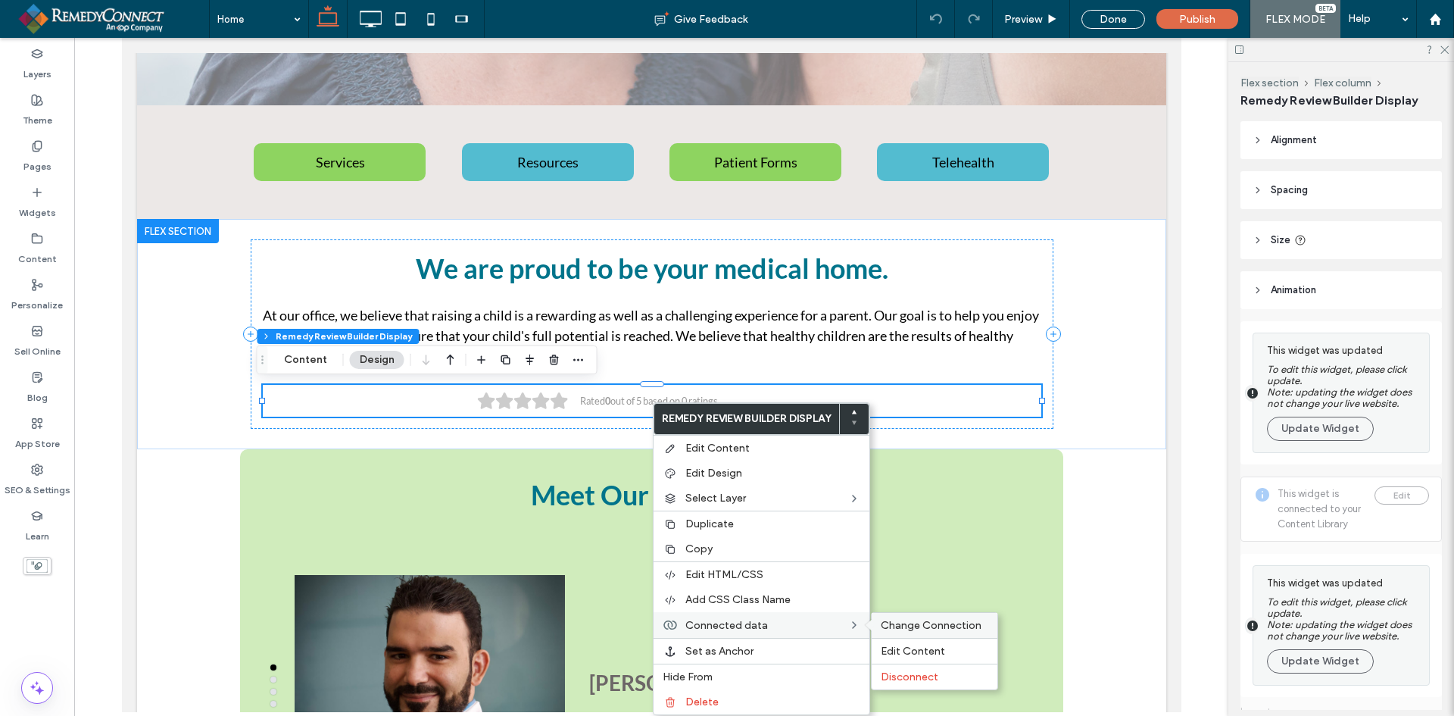
click at [937, 623] on span "Change Connection" at bounding box center [931, 625] width 101 height 13
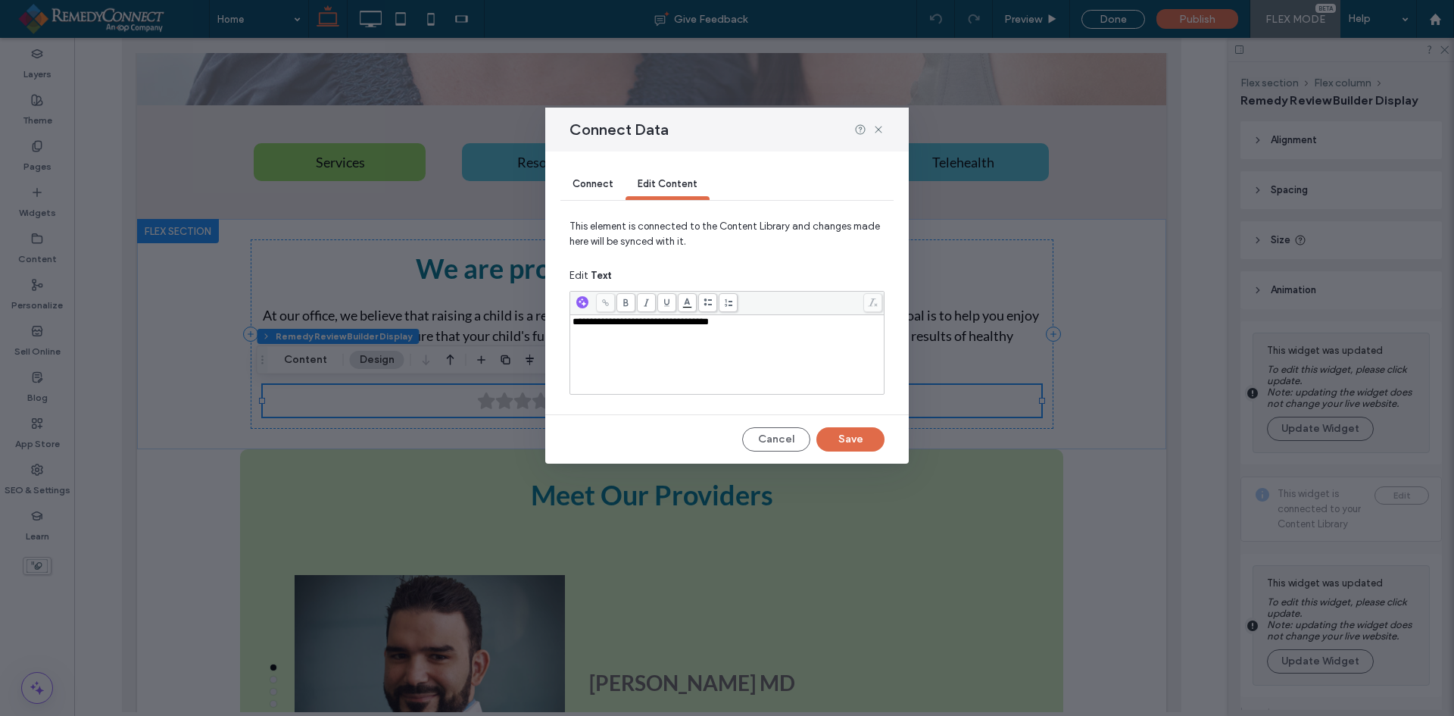
click at [607, 186] on span "Connect" at bounding box center [593, 183] width 41 height 11
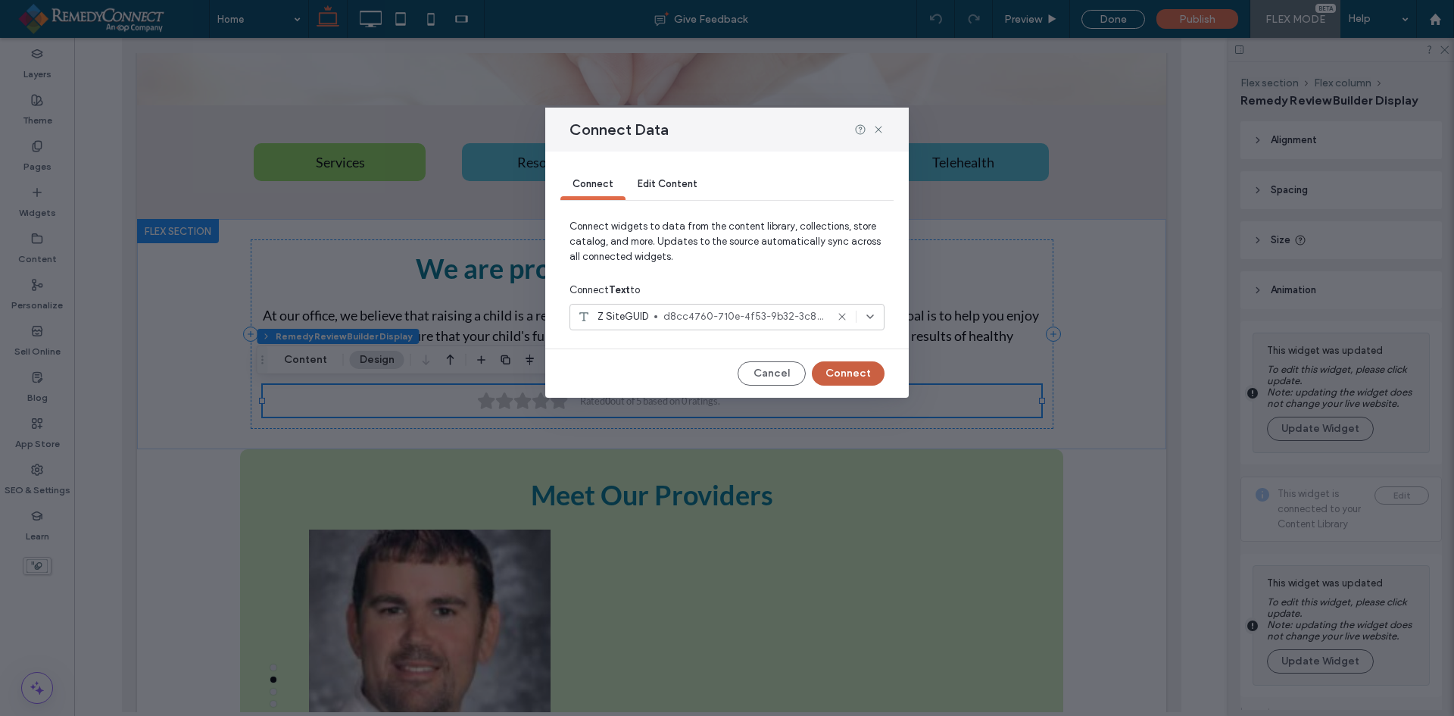
click at [864, 373] on button "Connect" at bounding box center [848, 373] width 73 height 24
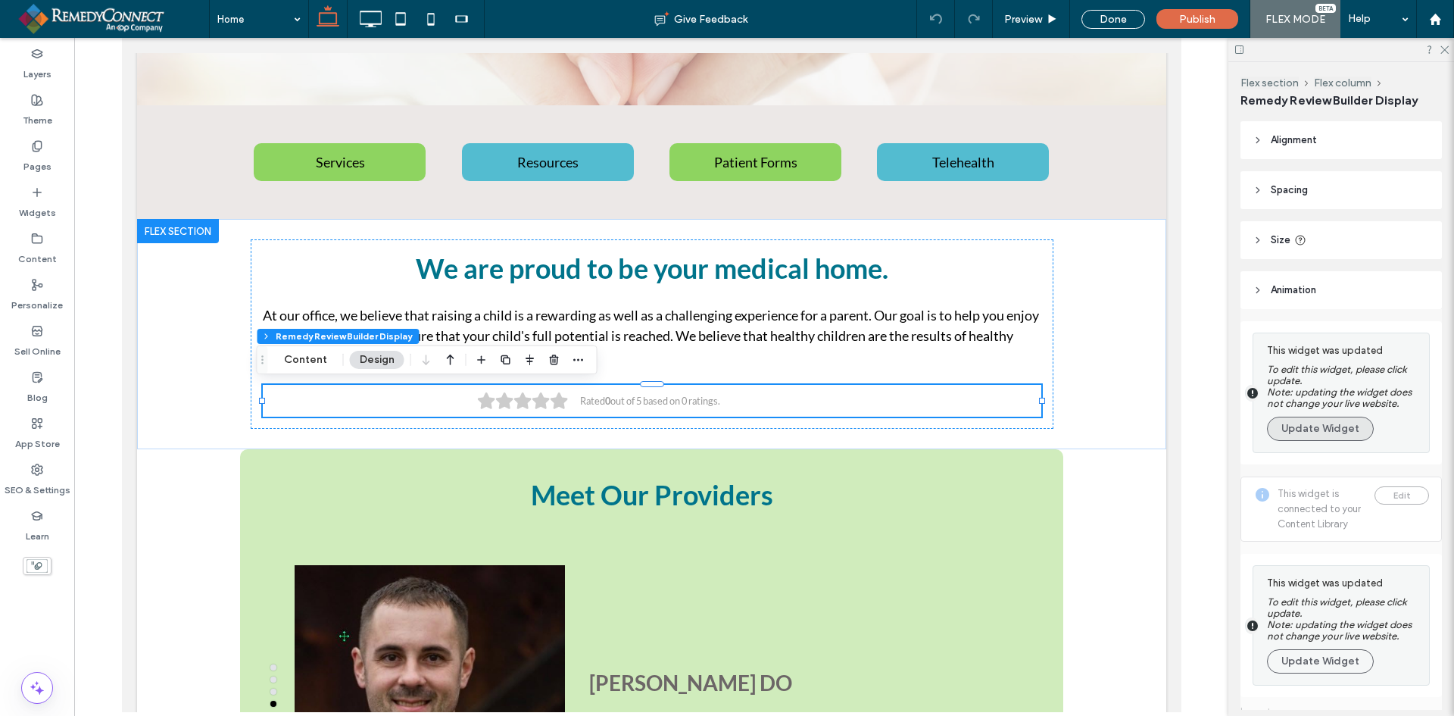
click at [1332, 433] on button "Update Widget" at bounding box center [1320, 429] width 107 height 24
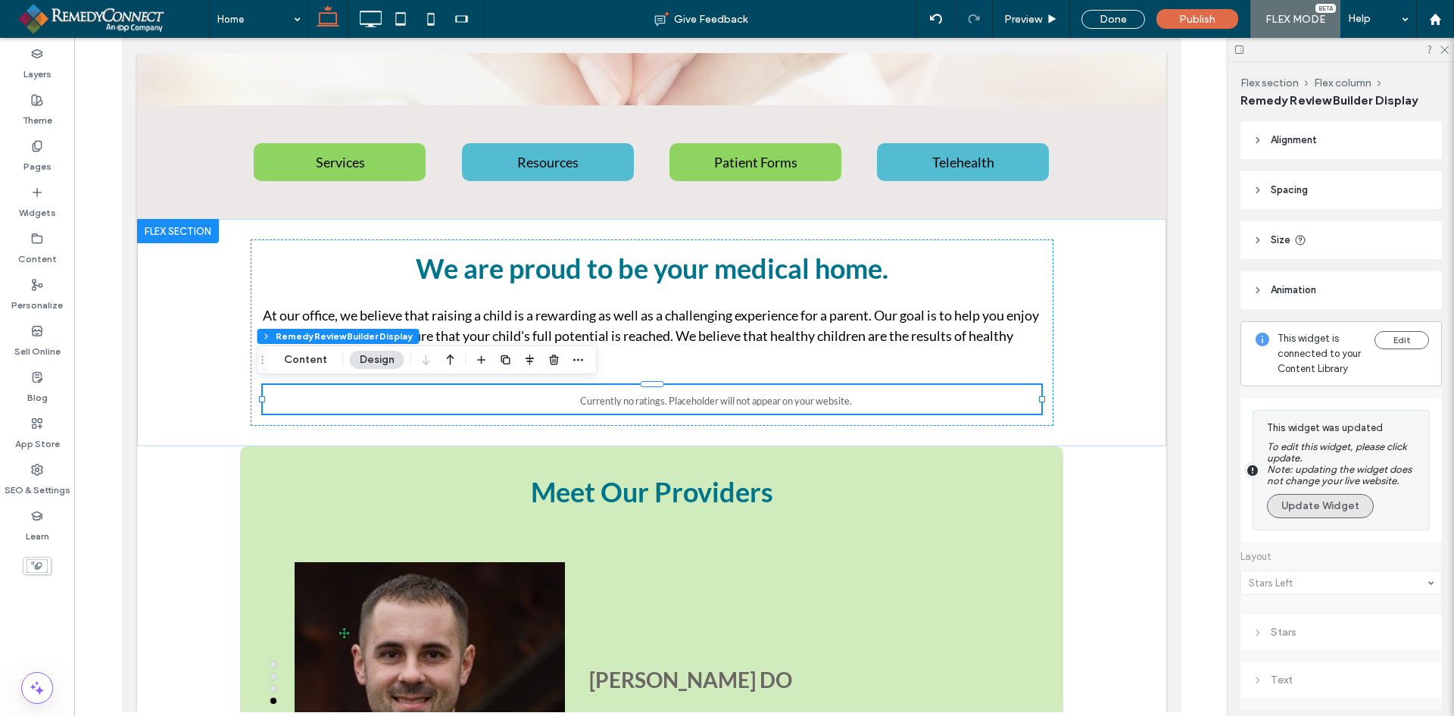
click at [1322, 518] on button "Update Widget" at bounding box center [1320, 506] width 107 height 24
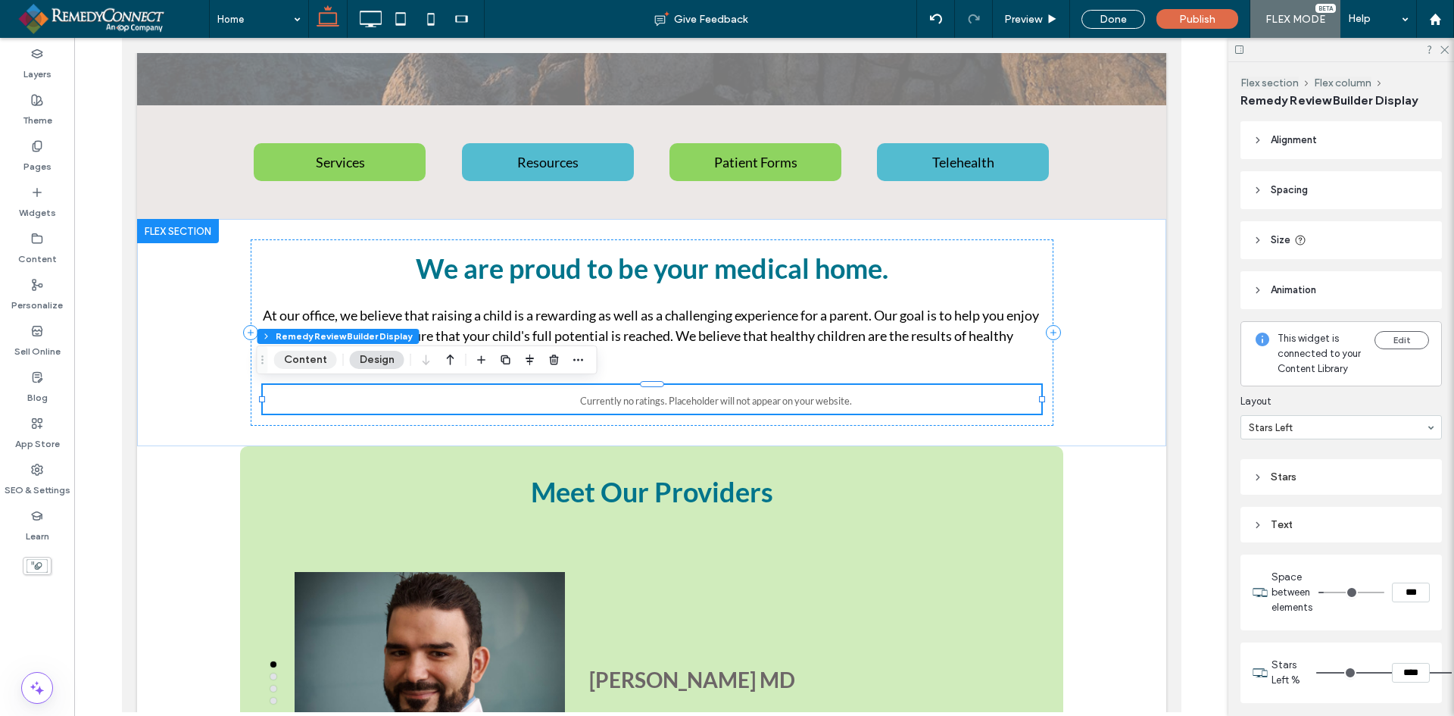
drag, startPoint x: 289, startPoint y: 357, endPoint x: 304, endPoint y: 354, distance: 16.2
click at [291, 357] on button "Content" at bounding box center [305, 360] width 63 height 18
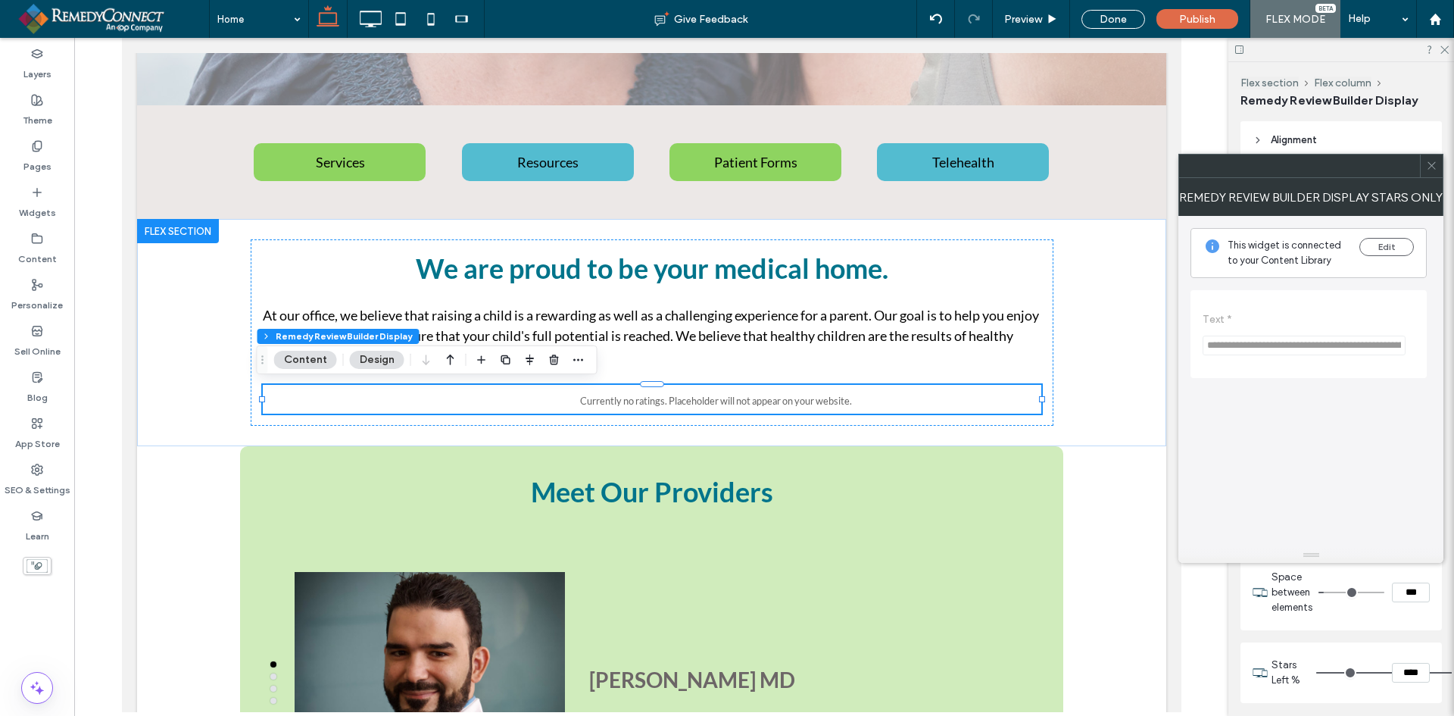
click at [1428, 163] on icon at bounding box center [1431, 165] width 11 height 11
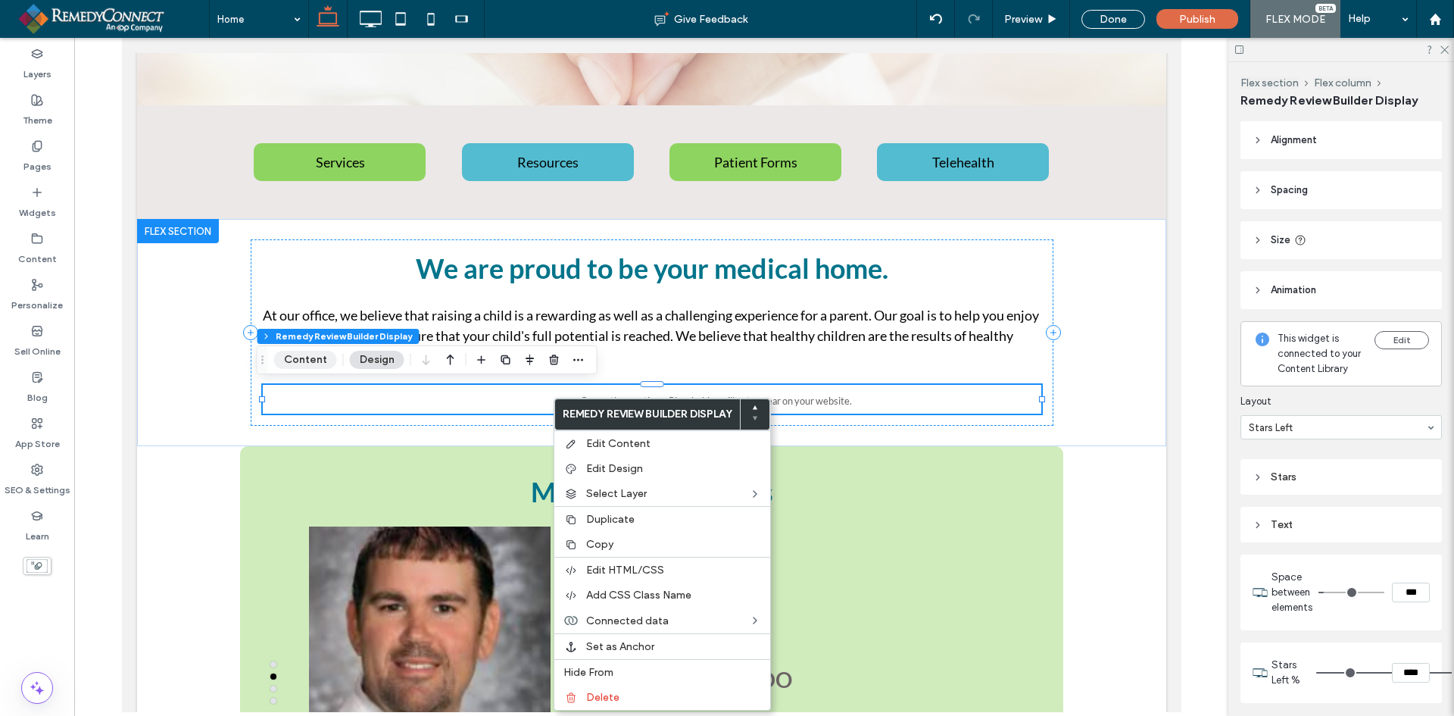
click at [304, 351] on button "Content" at bounding box center [305, 360] width 63 height 18
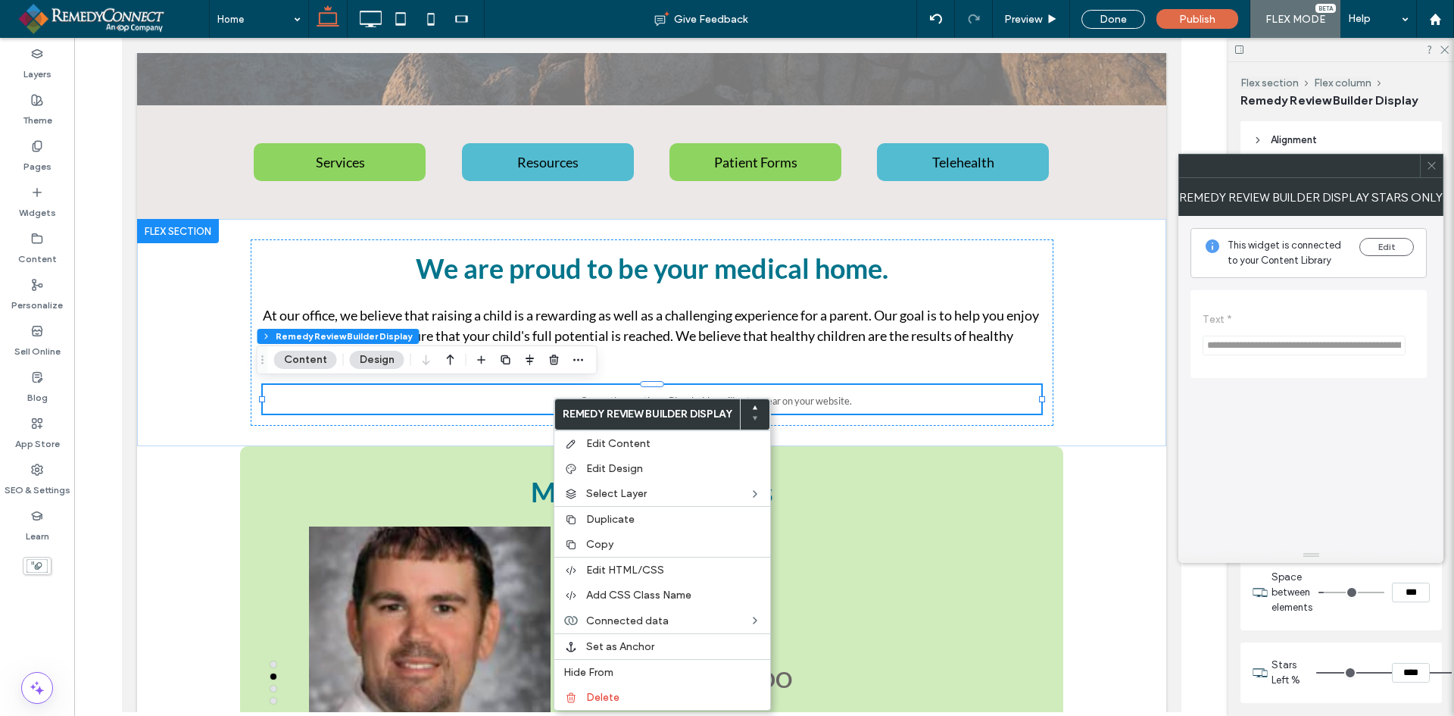
click at [1429, 172] on span at bounding box center [1431, 166] width 11 height 23
